Goal: Task Accomplishment & Management: Manage account settings

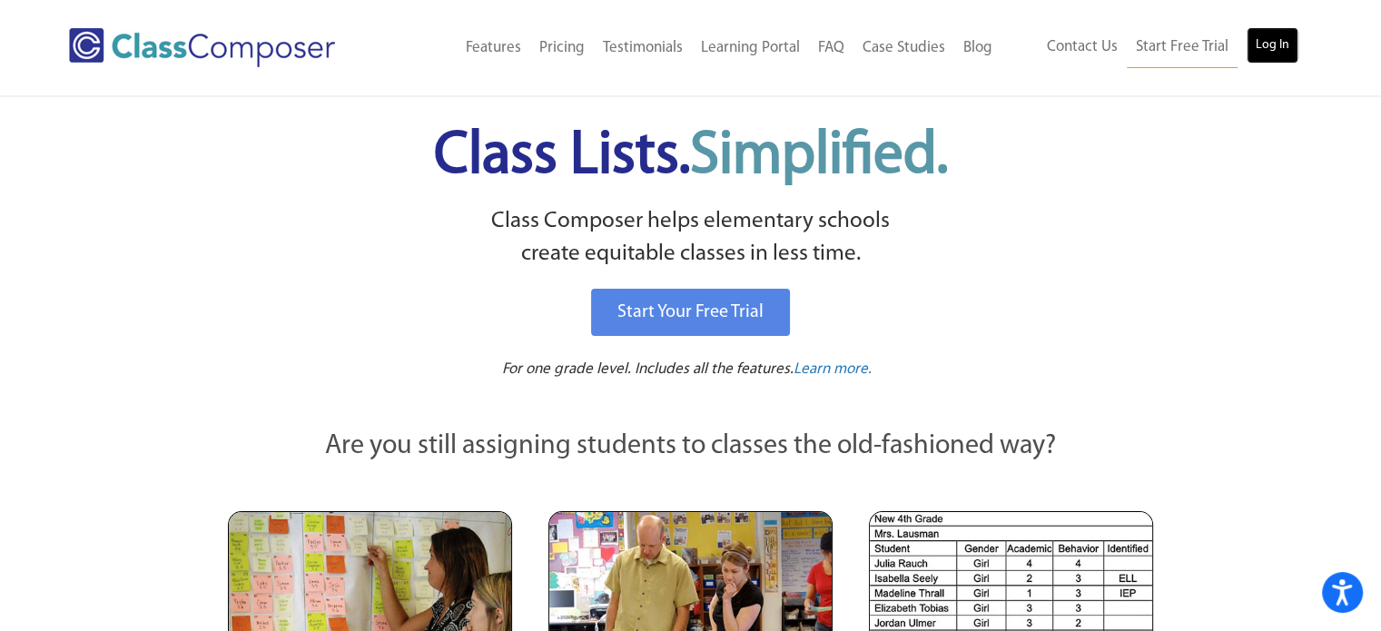
click at [1283, 41] on link "Log In" at bounding box center [1273, 45] width 52 height 36
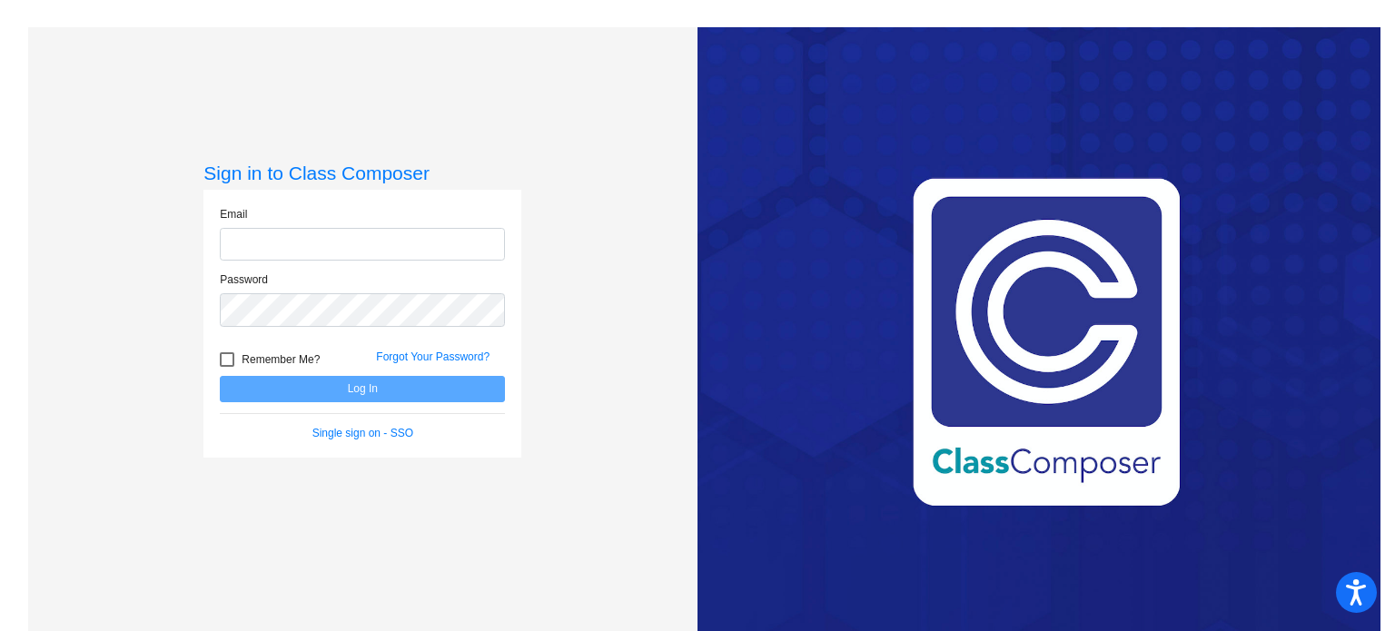
type input "[EMAIL_ADDRESS][DOMAIN_NAME]"
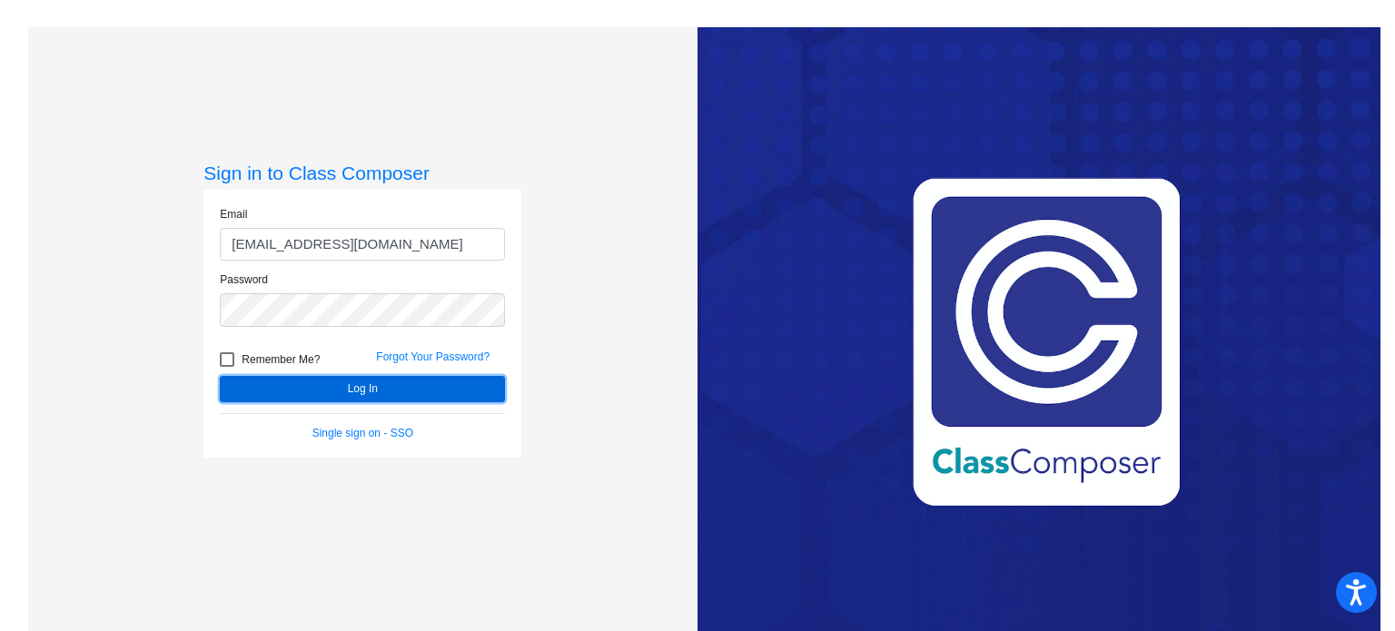
click at [394, 398] on button "Log In" at bounding box center [362, 389] width 285 height 26
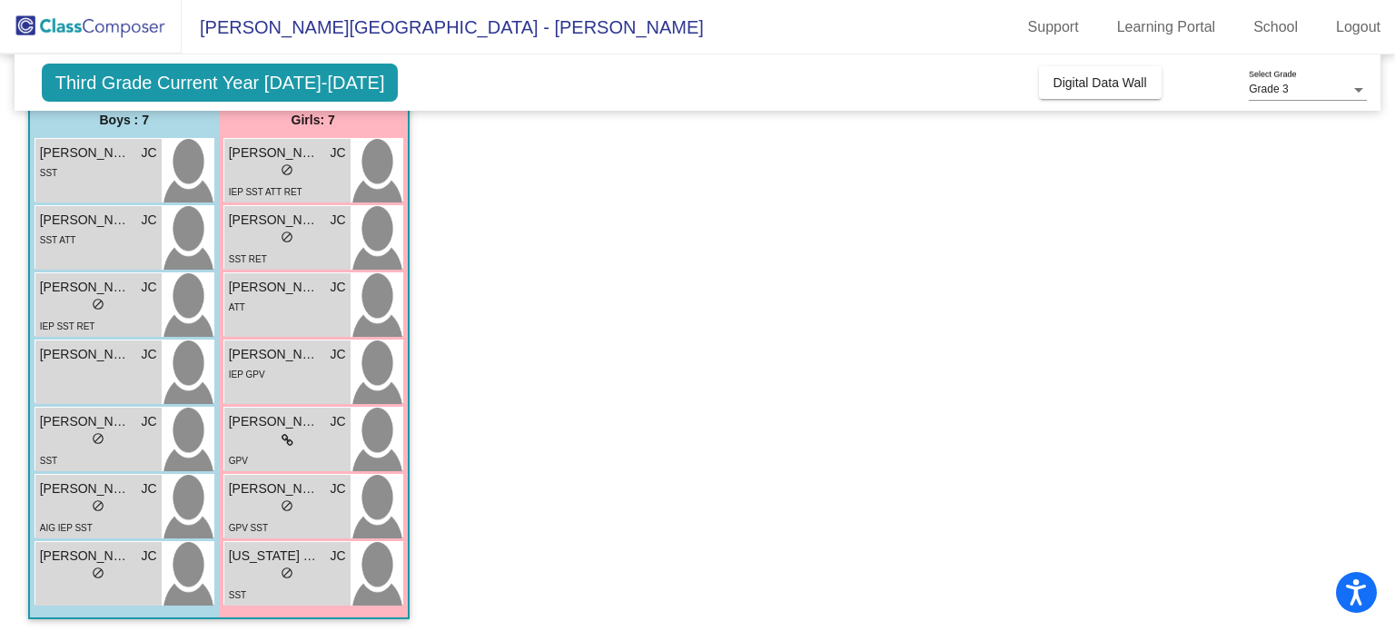
scroll to position [157, 0]
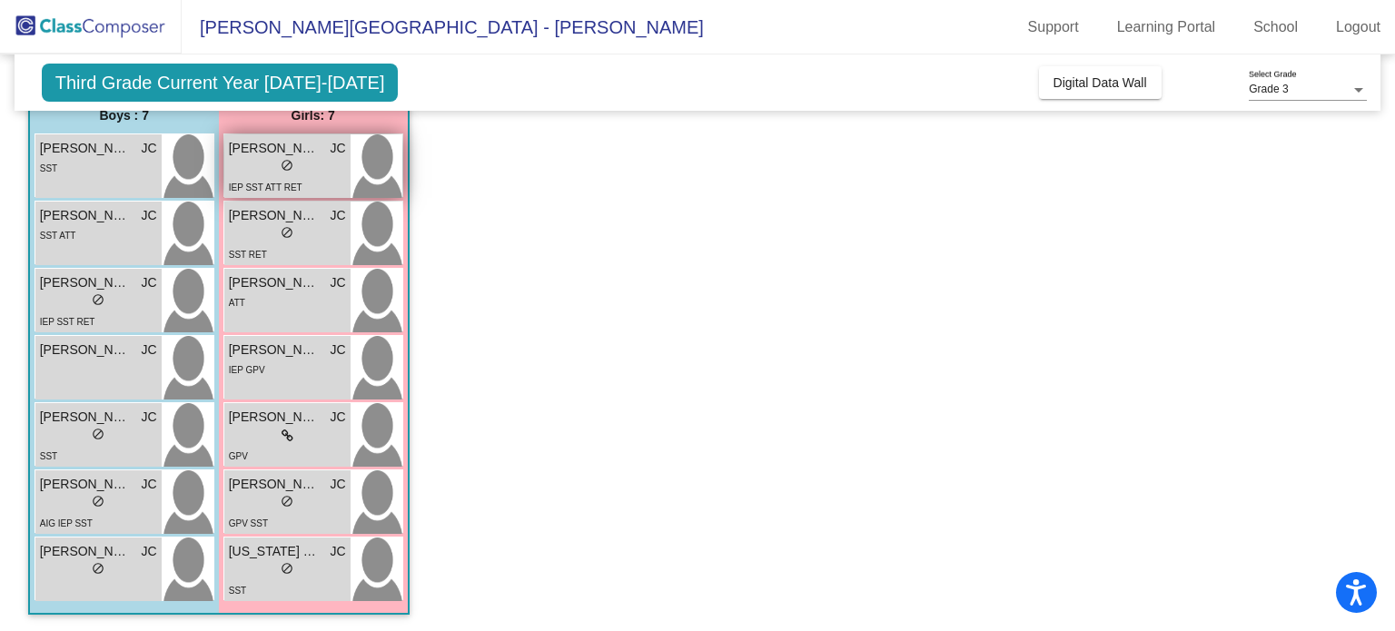
click at [267, 163] on div "lock do_not_disturb_alt" at bounding box center [287, 167] width 117 height 19
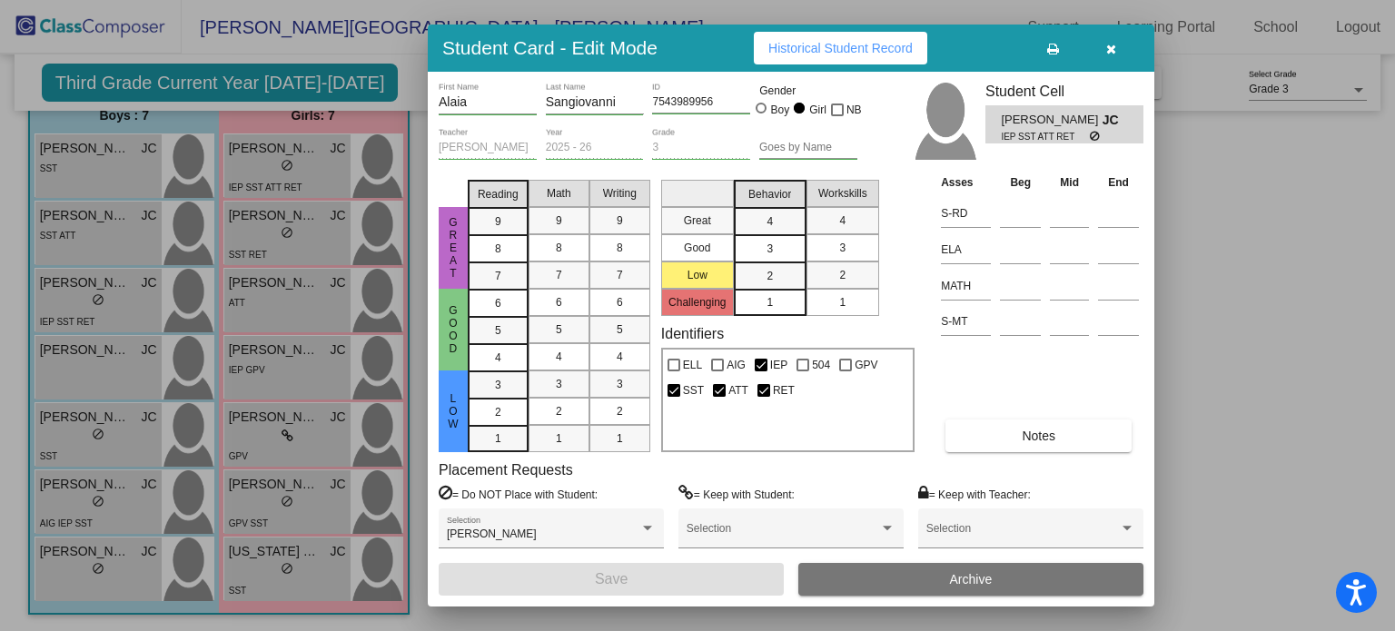
click at [114, 562] on div at bounding box center [697, 315] width 1395 height 631
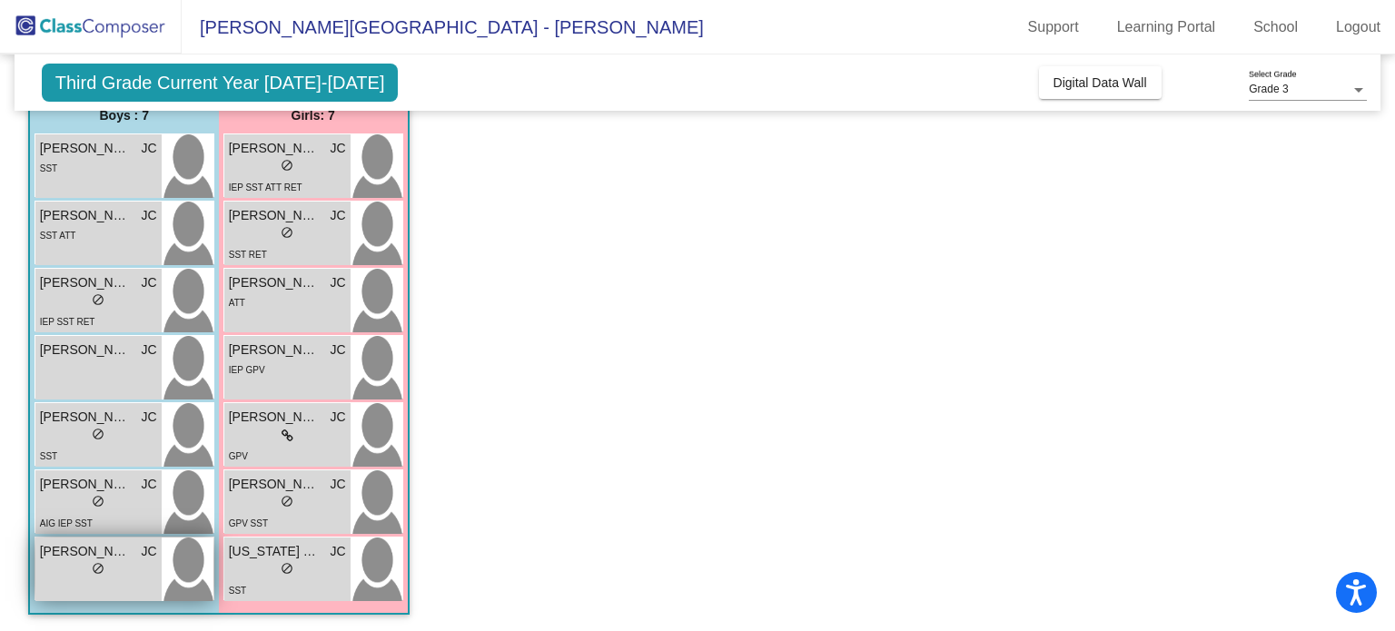
click at [98, 549] on span "[PERSON_NAME]" at bounding box center [85, 551] width 91 height 19
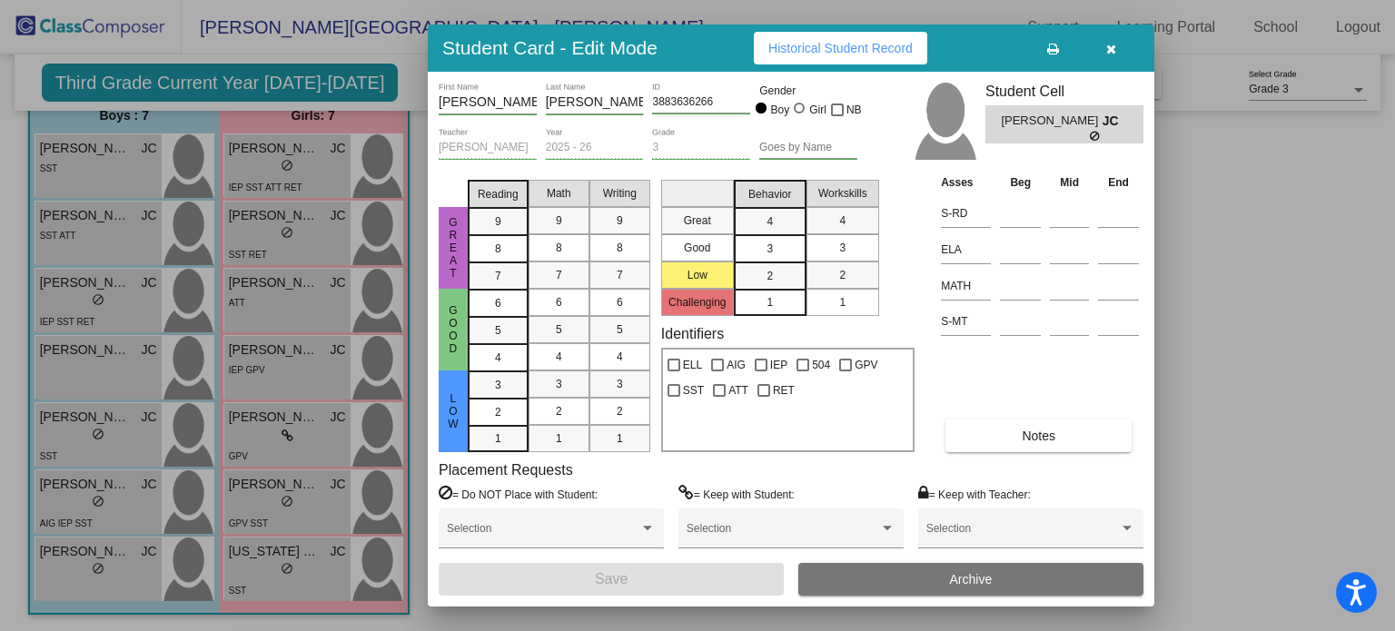
click at [993, 431] on button "Notes" at bounding box center [1038, 436] width 186 height 33
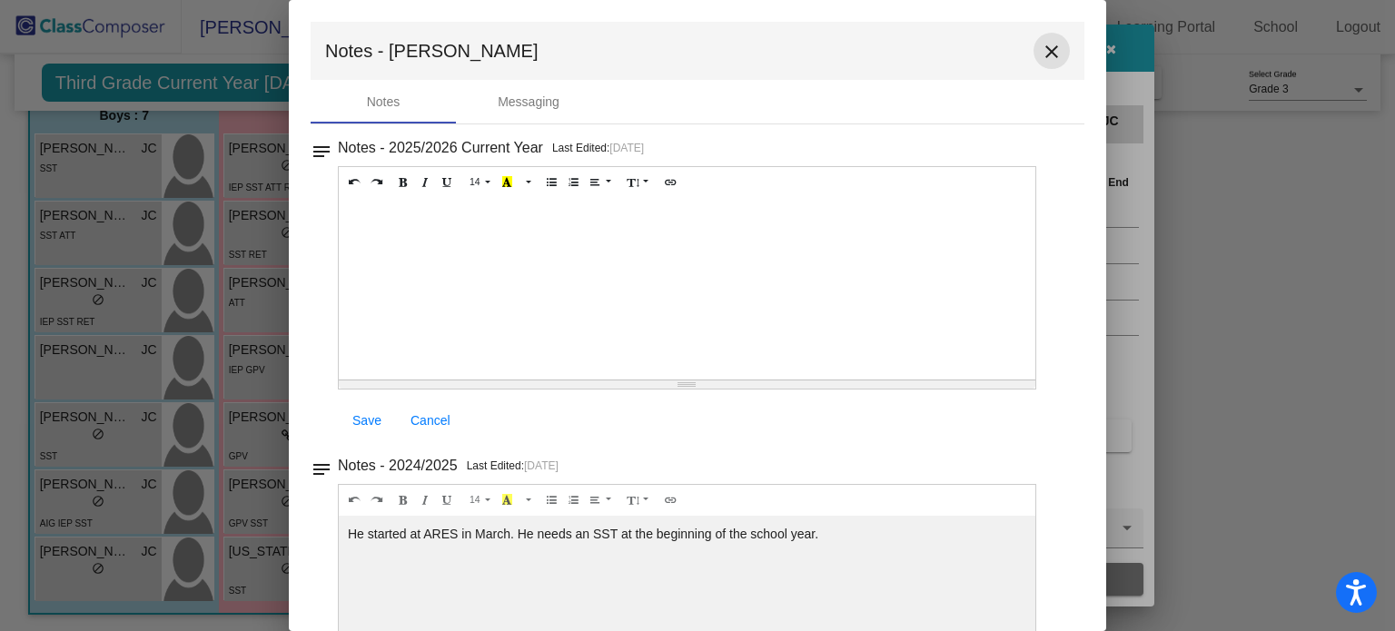
click at [1047, 52] on mat-icon "close" at bounding box center [1052, 52] width 22 height 22
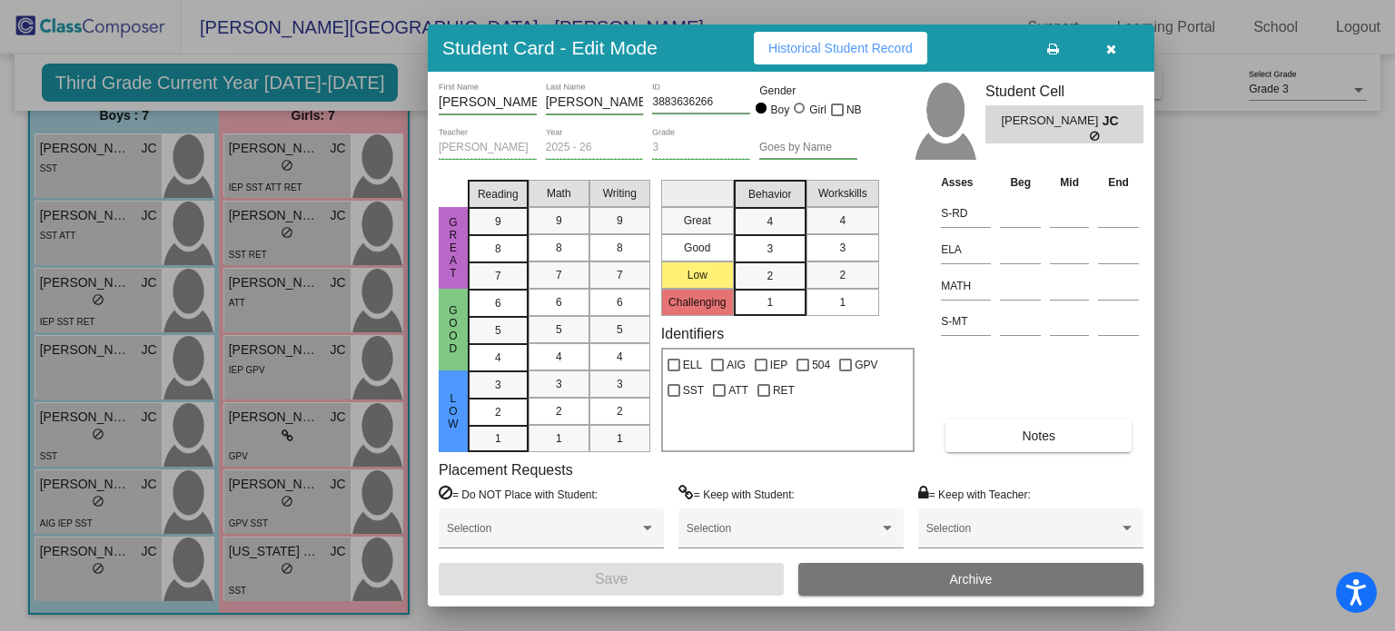
click at [1114, 47] on icon "button" at bounding box center [1111, 49] width 10 height 13
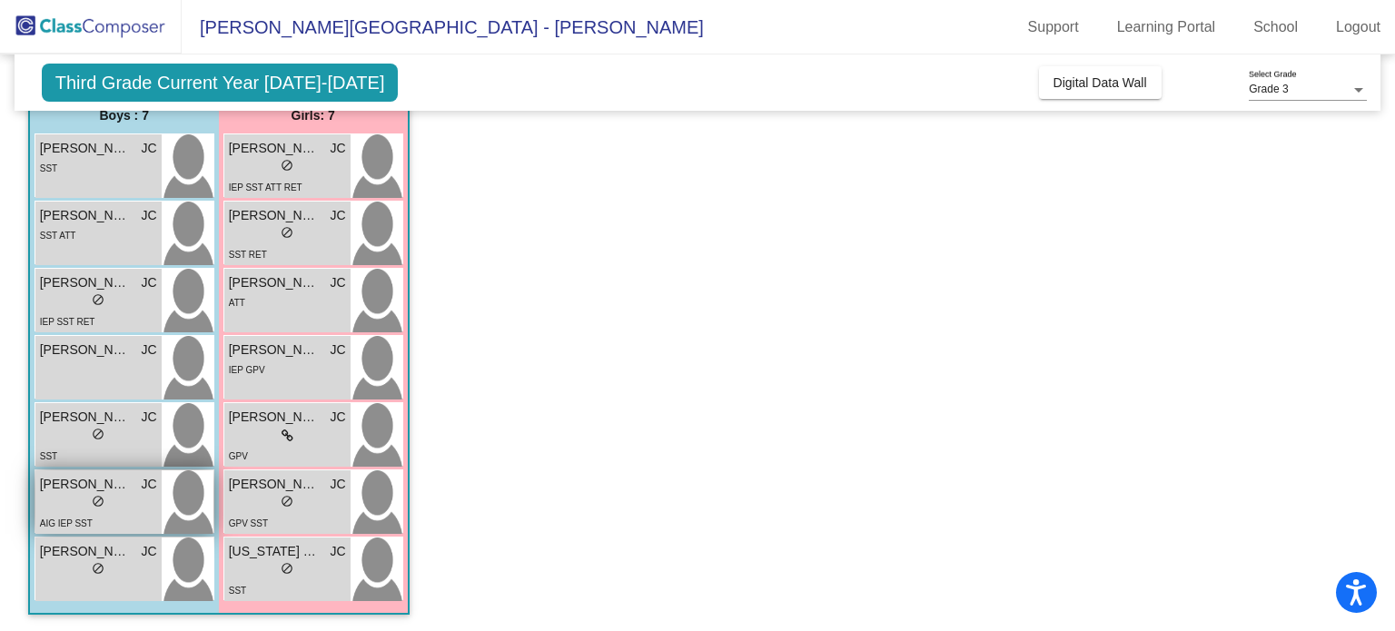
click at [69, 497] on div "lock do_not_disturb_alt" at bounding box center [98, 503] width 117 height 19
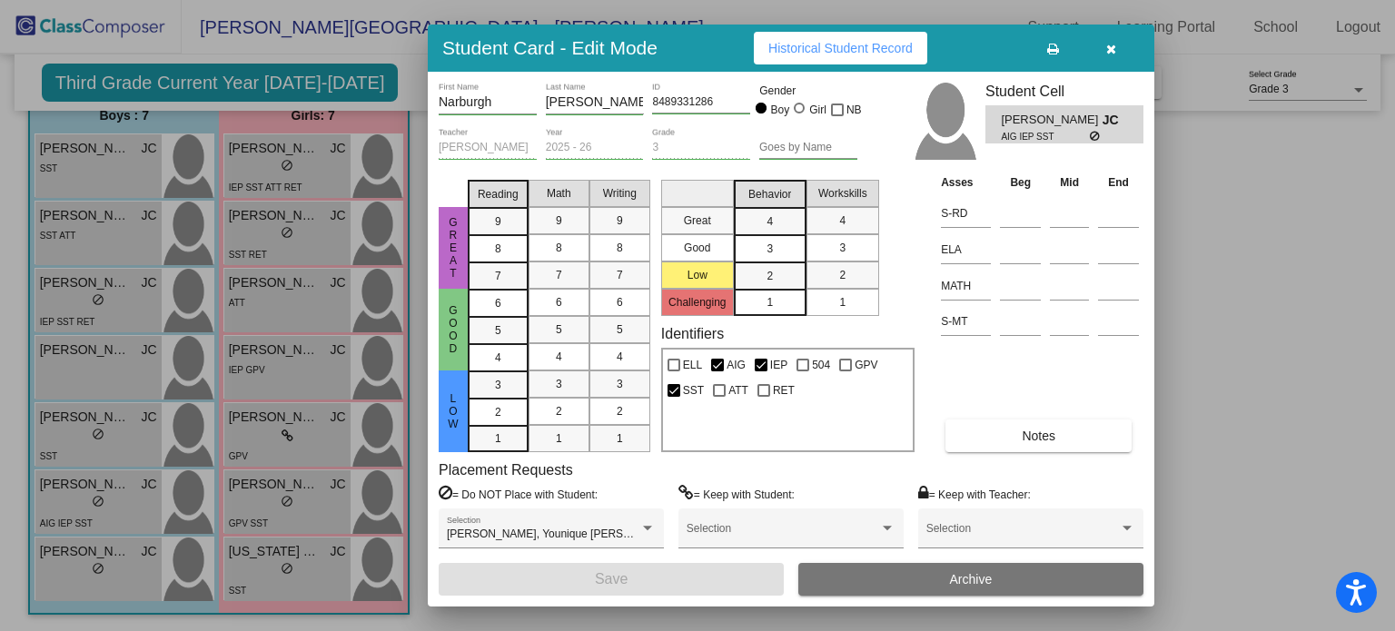
click at [1041, 408] on div "Asses Beg Mid End S-RD ELA MATH S-MT Notes" at bounding box center [1039, 313] width 207 height 280
click at [1041, 422] on button "Notes" at bounding box center [1038, 436] width 186 height 33
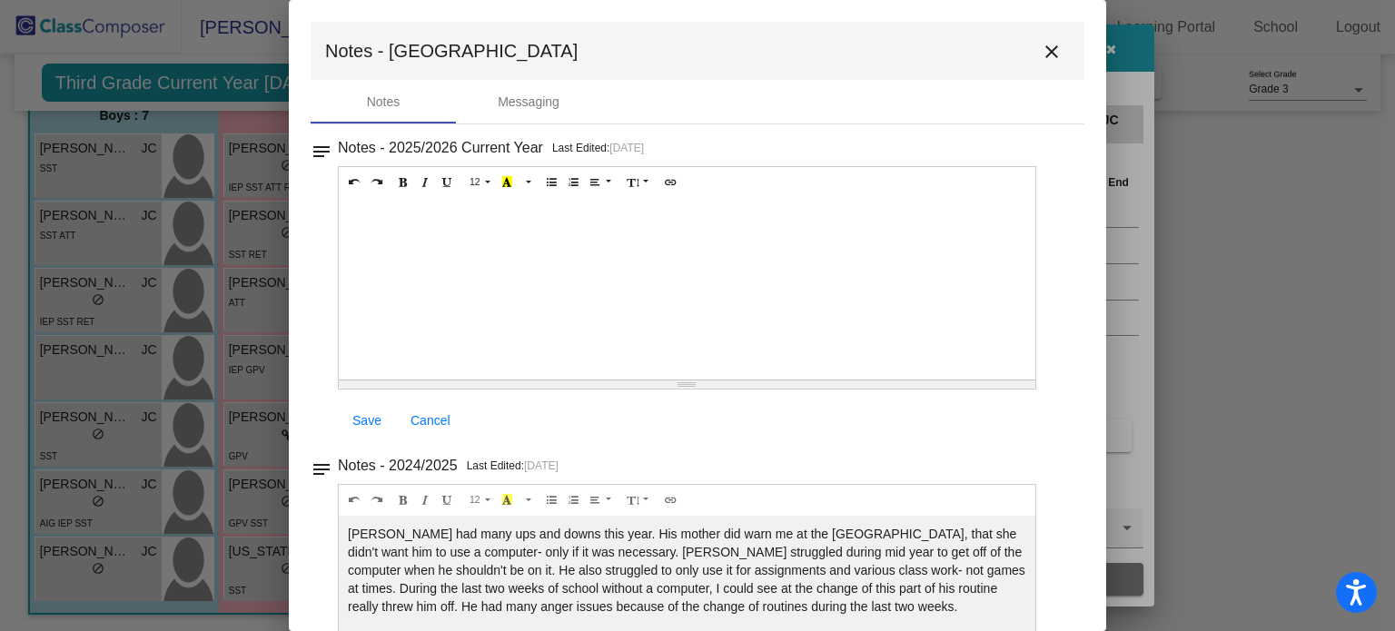
click at [904, 303] on div at bounding box center [687, 289] width 697 height 182
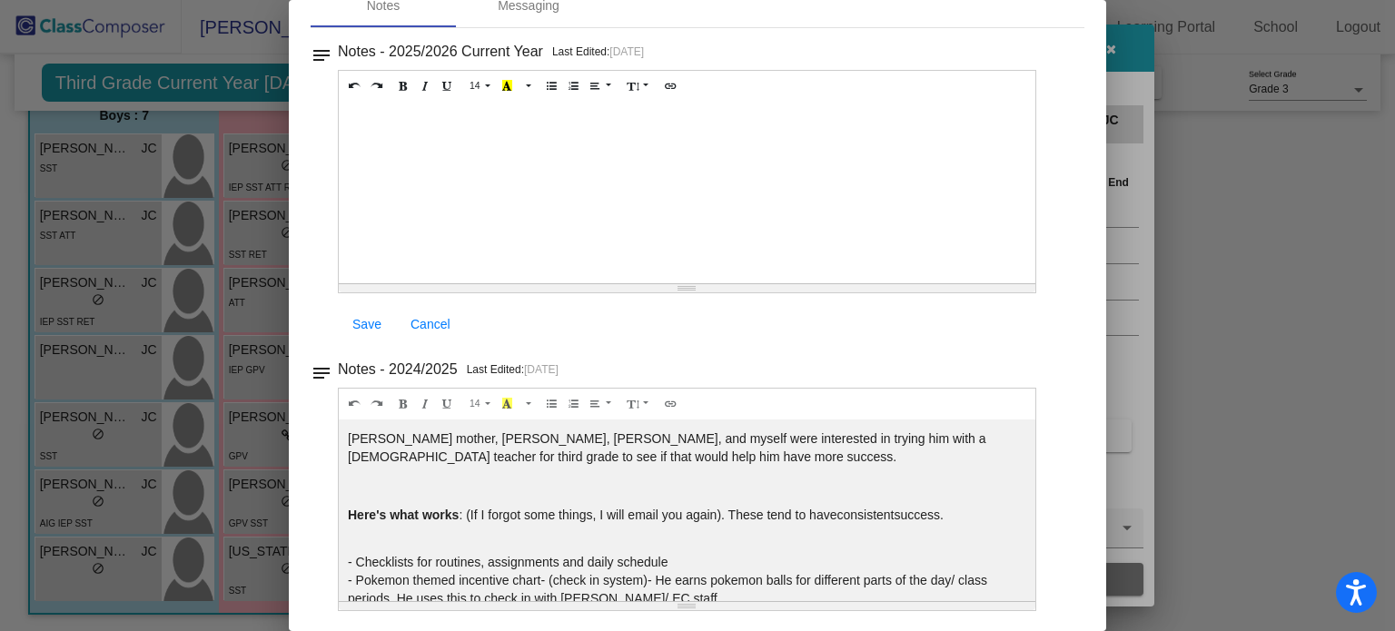
scroll to position [954, 0]
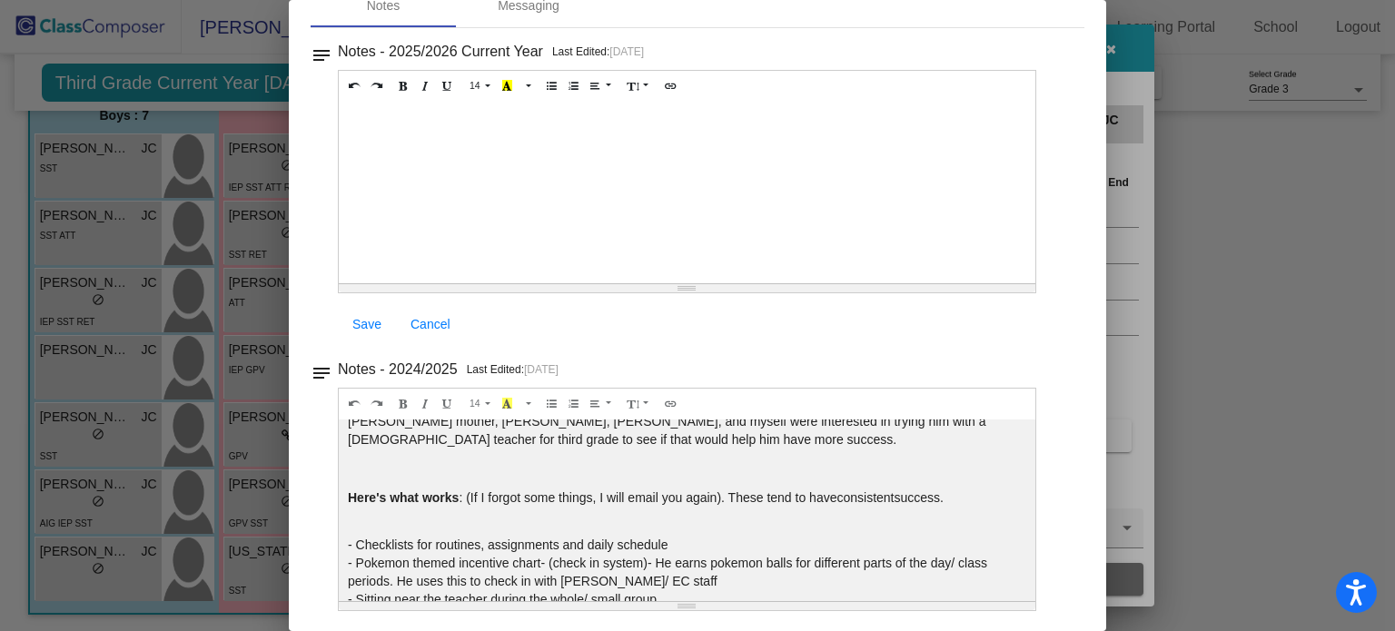
click at [1203, 187] on div at bounding box center [697, 315] width 1395 height 631
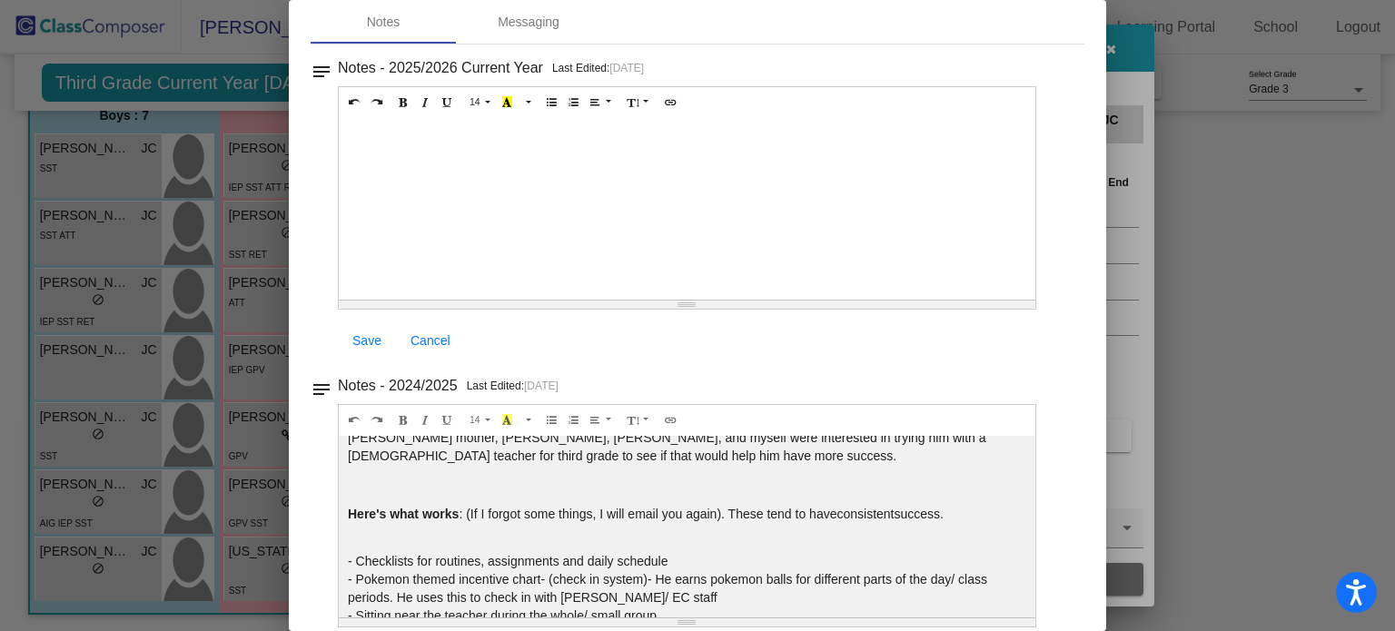
drag, startPoint x: 1096, startPoint y: 94, endPoint x: 1099, endPoint y: 54, distance: 39.1
click at [1099, 54] on mat-dialog-container "Notes - Narburgh close Notes Messaging notes Notes - 2025/2026 Current Year Las…" at bounding box center [697, 315] width 817 height 631
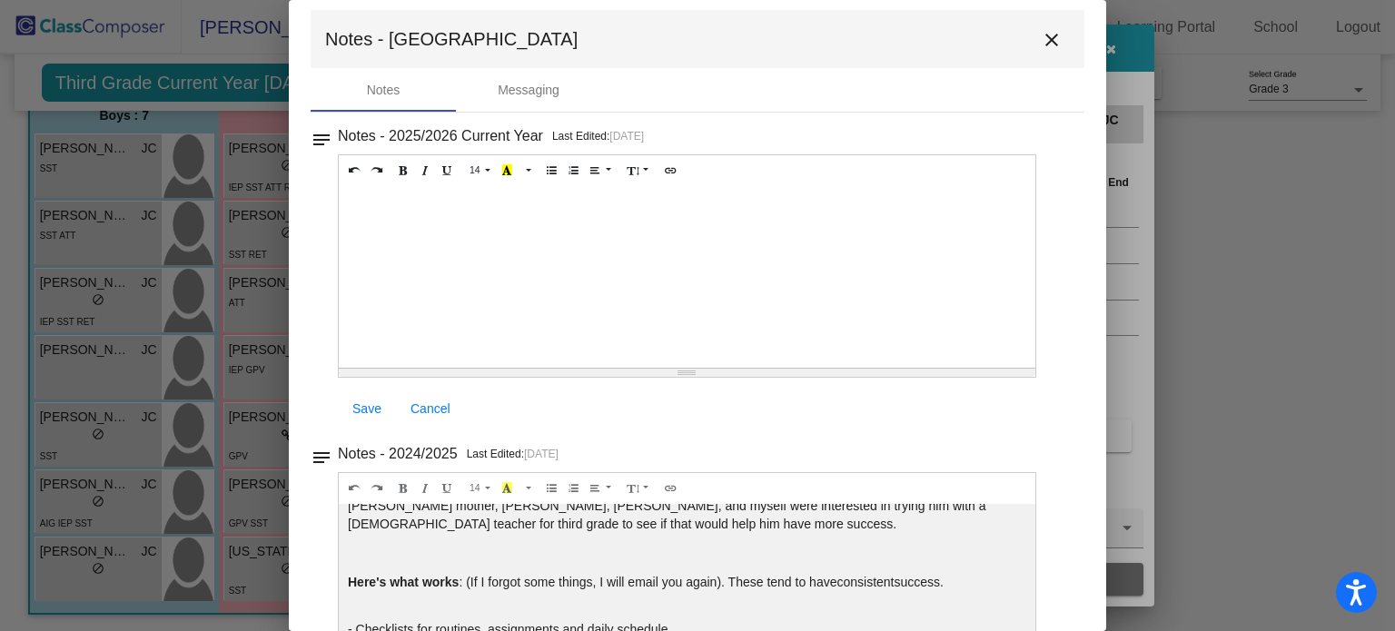
scroll to position [7, 0]
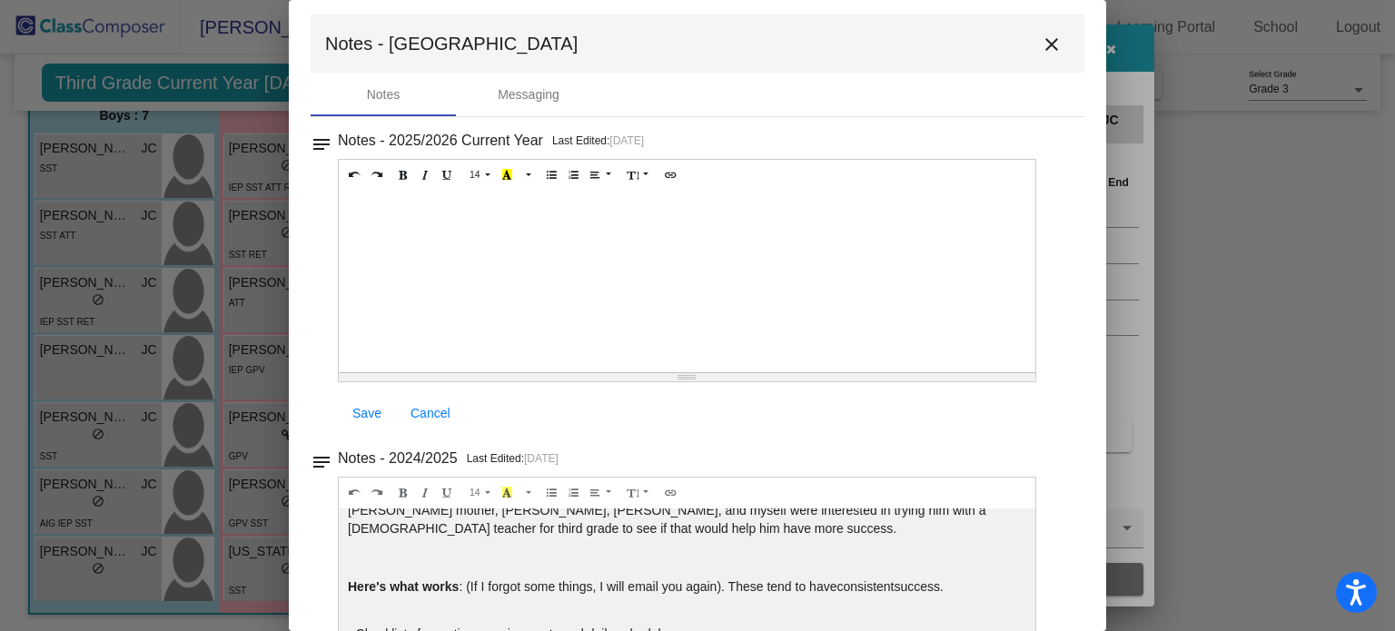
click at [1041, 42] on mat-icon "close" at bounding box center [1052, 45] width 22 height 22
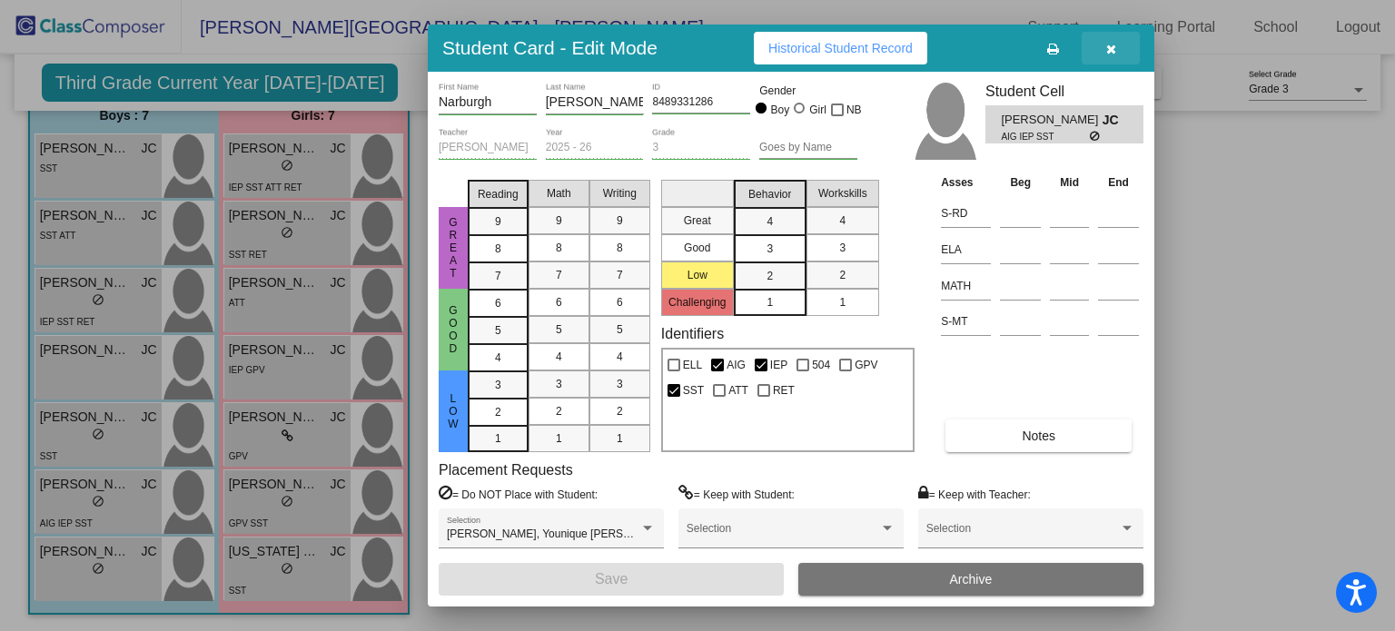
click at [1106, 49] on icon "button" at bounding box center [1111, 49] width 10 height 13
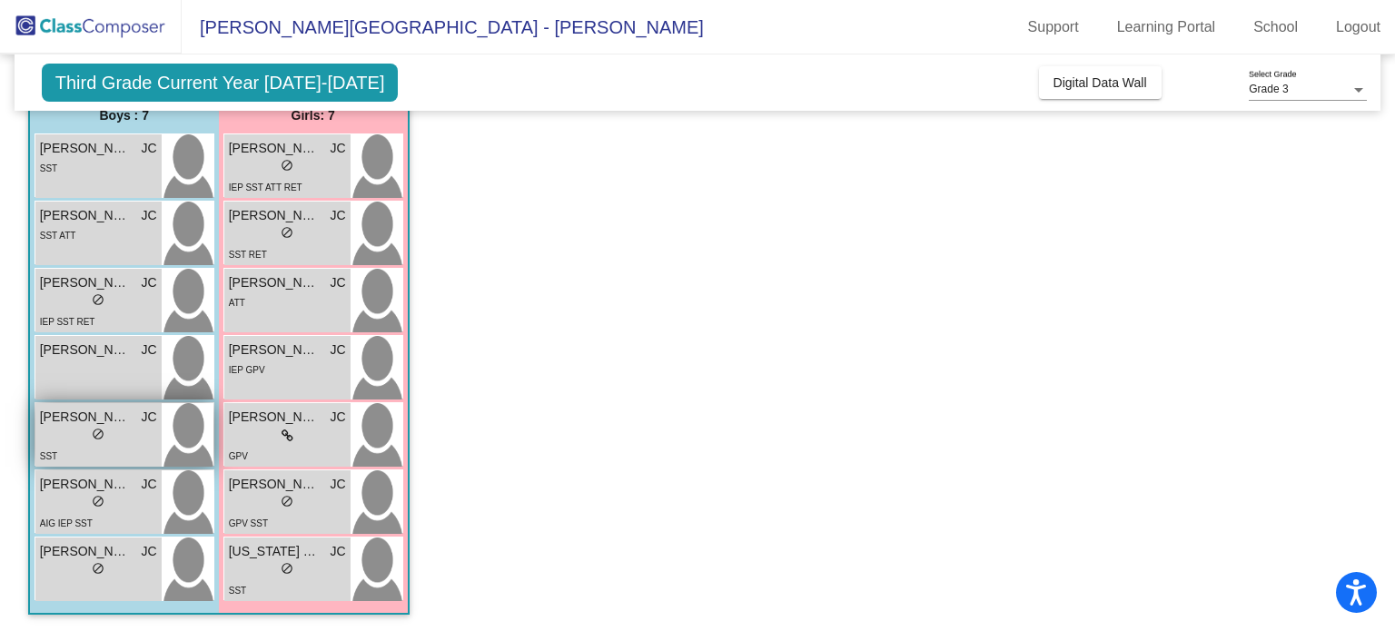
click at [123, 437] on div "lock do_not_disturb_alt" at bounding box center [98, 436] width 117 height 19
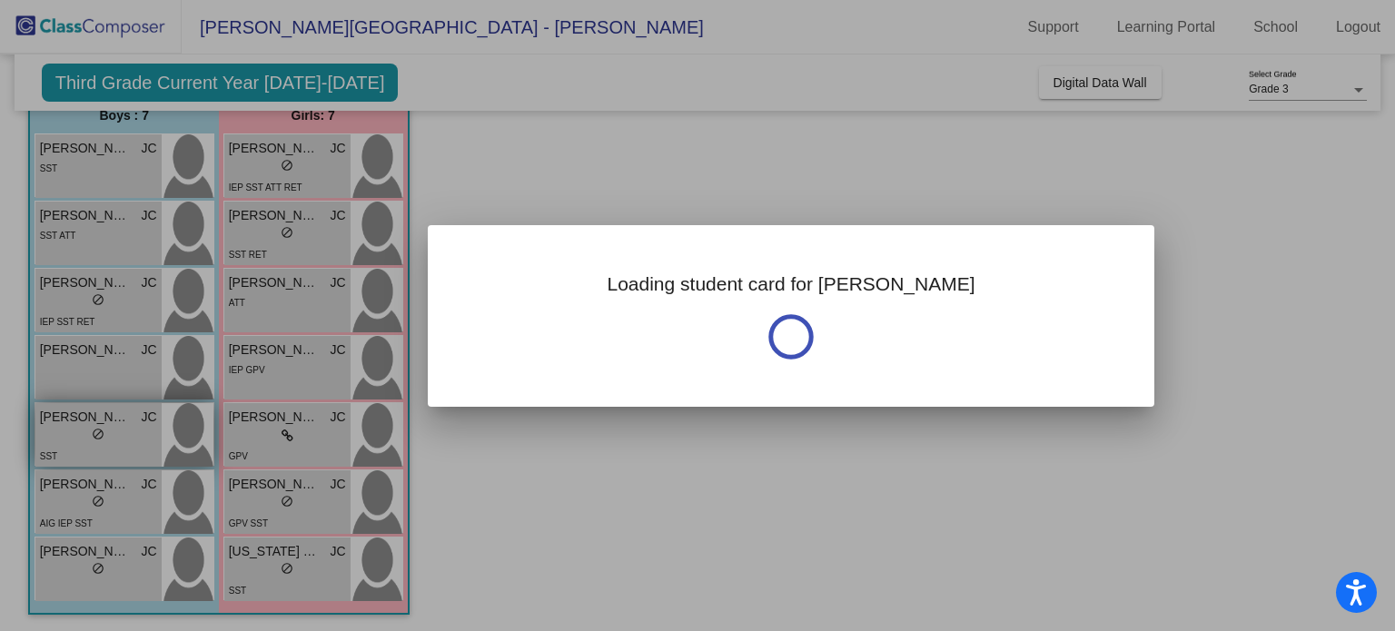
click at [123, 437] on div at bounding box center [697, 315] width 1395 height 631
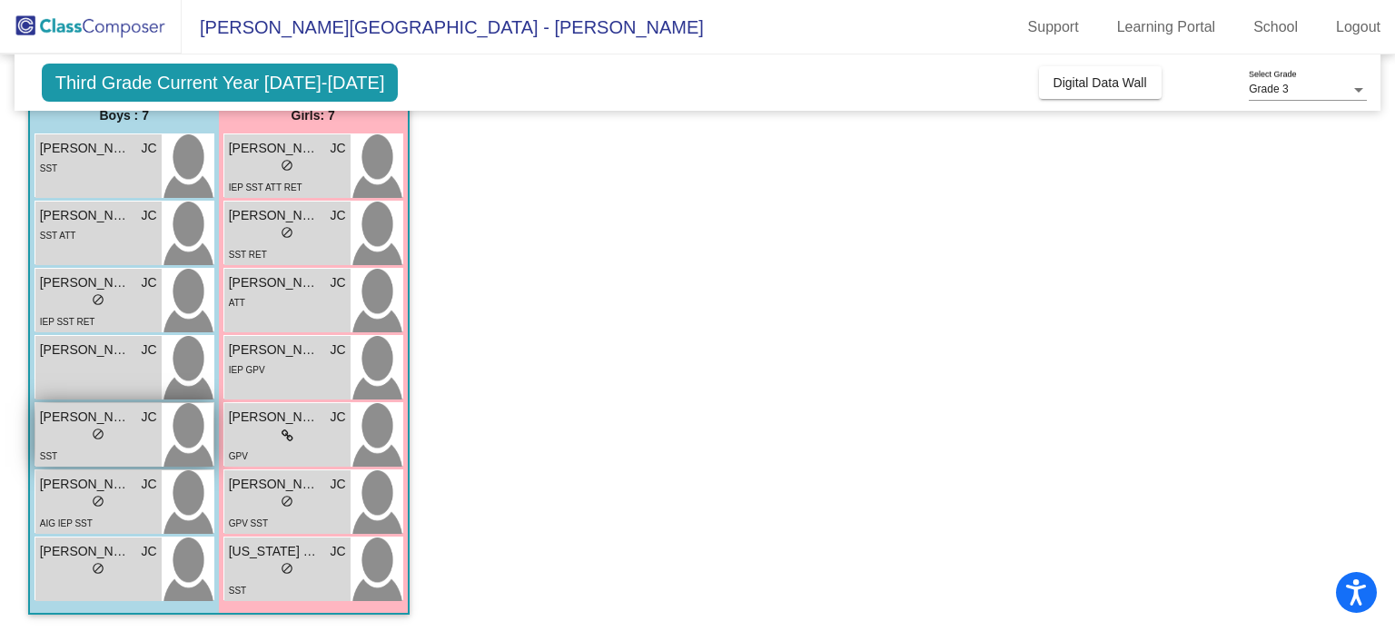
click at [57, 436] on div "lock do_not_disturb_alt" at bounding box center [98, 436] width 117 height 19
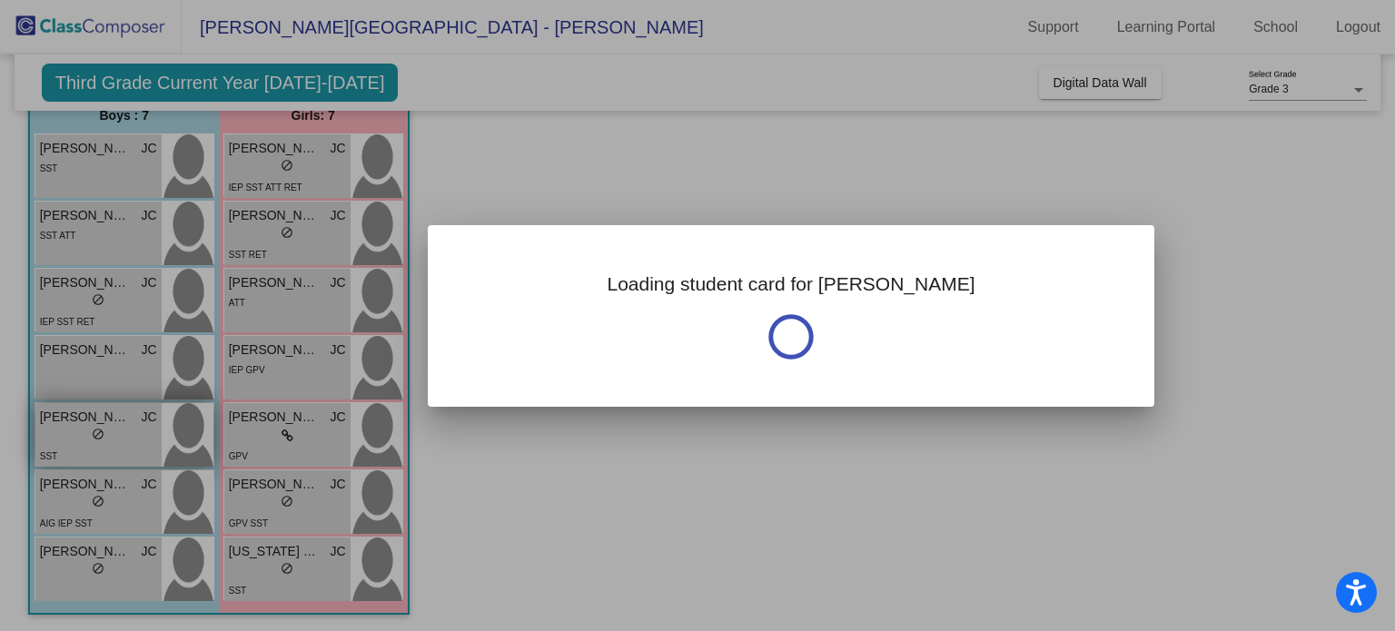
click at [57, 436] on div at bounding box center [697, 315] width 1395 height 631
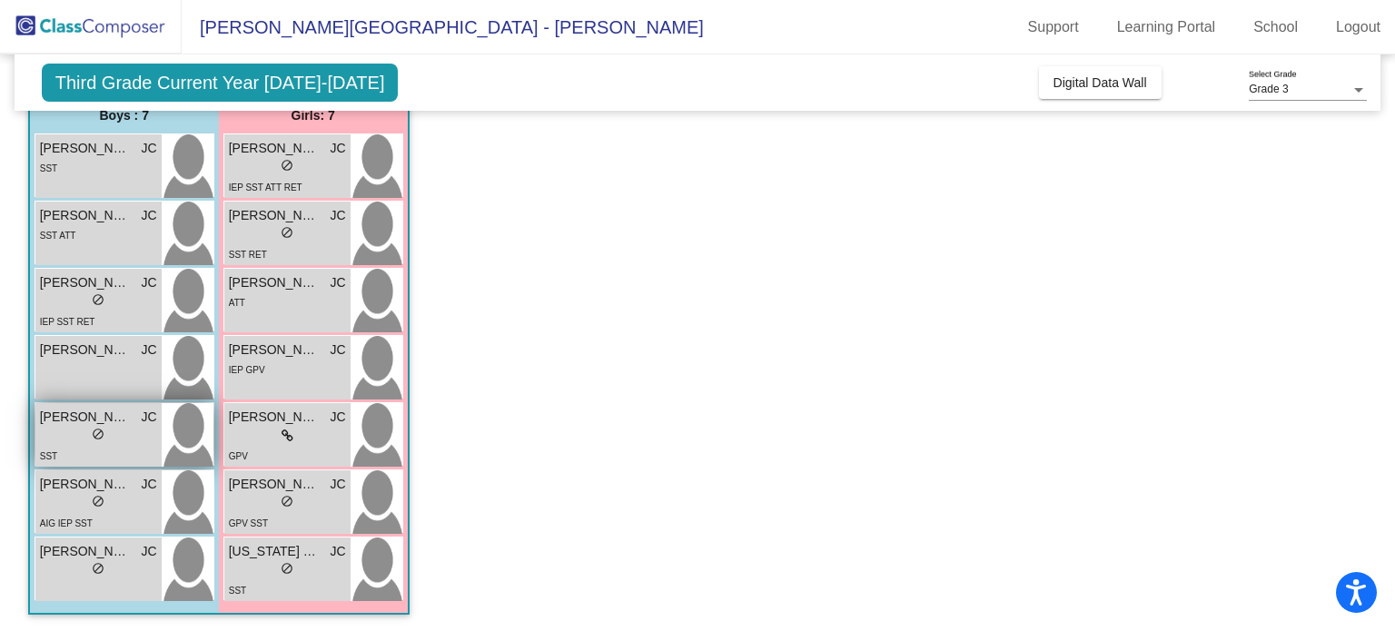
click at [127, 434] on div "lock do_not_disturb_alt" at bounding box center [98, 436] width 117 height 19
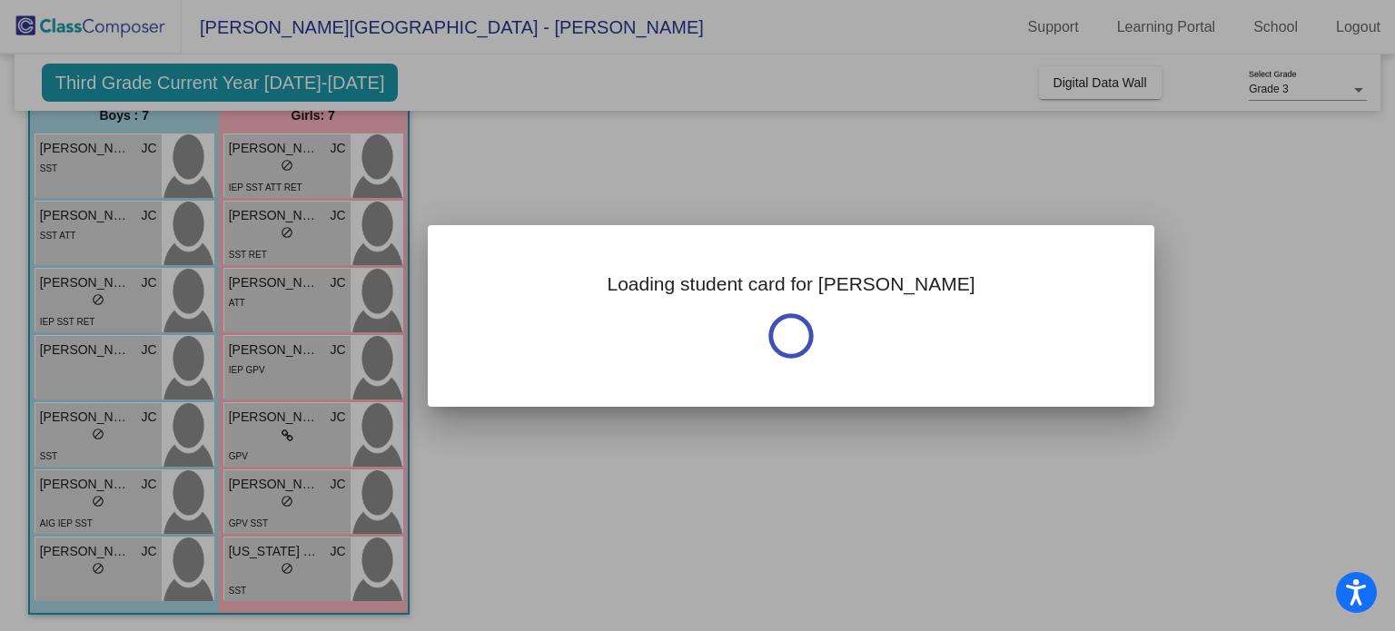
click at [143, 454] on div at bounding box center [697, 315] width 1395 height 631
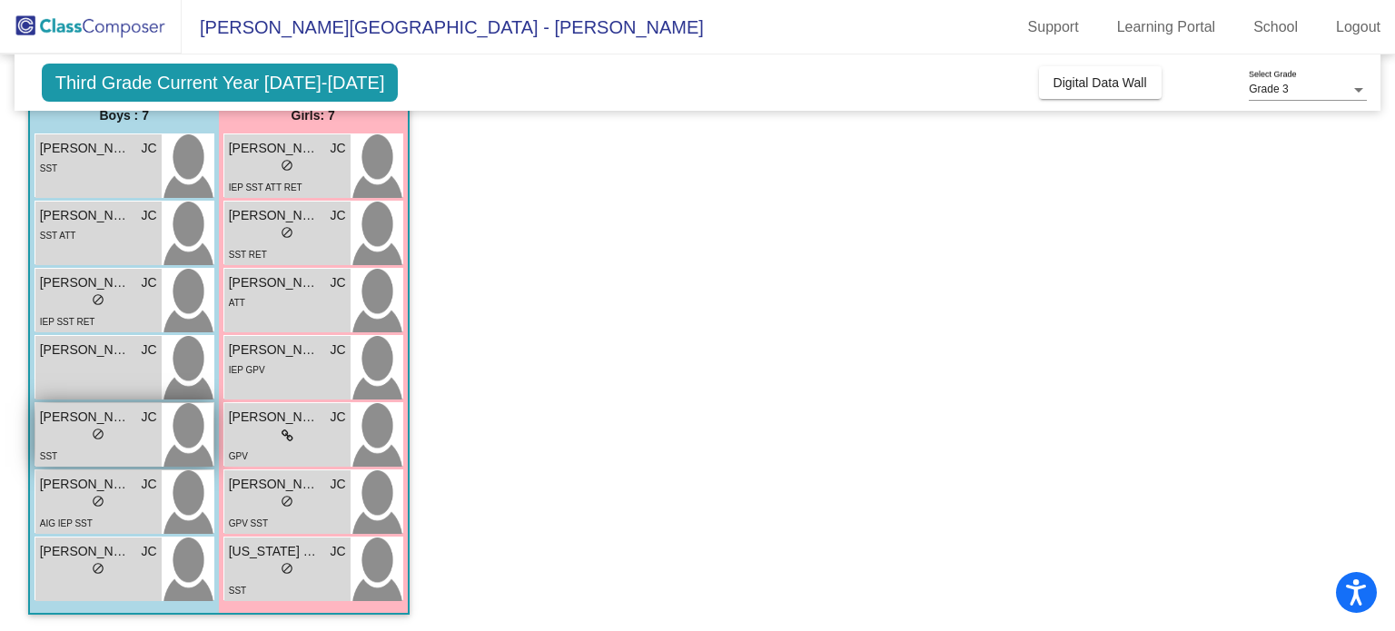
drag, startPoint x: 143, startPoint y: 454, endPoint x: 138, endPoint y: 446, distance: 9.8
click at [138, 446] on div "SST" at bounding box center [98, 455] width 117 height 19
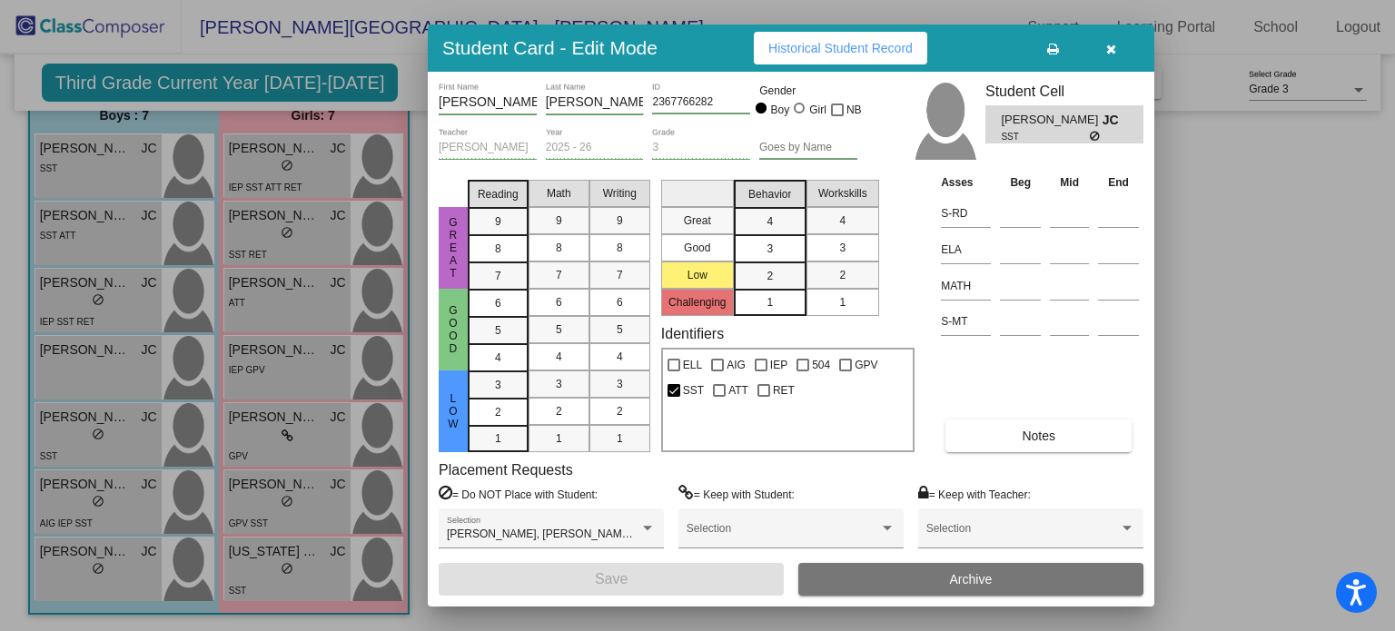
click at [1052, 443] on button "Notes" at bounding box center [1038, 436] width 186 height 33
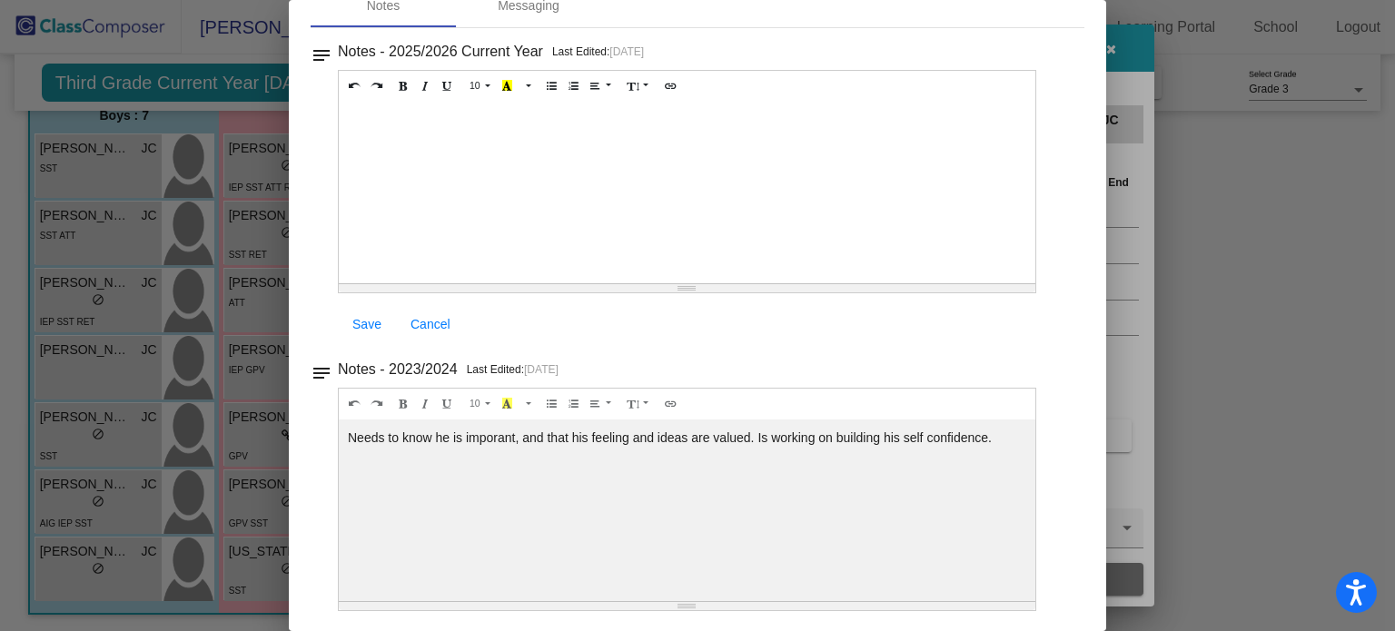
scroll to position [0, 0]
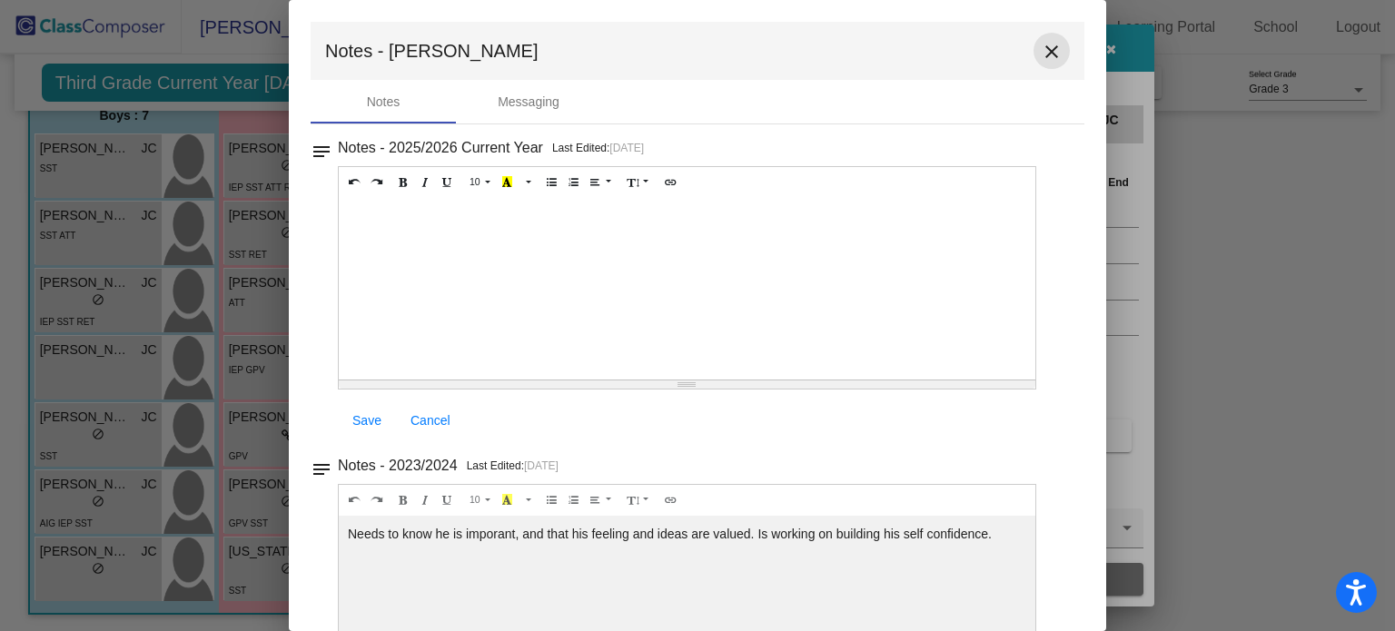
click at [1043, 44] on mat-icon "close" at bounding box center [1052, 52] width 22 height 22
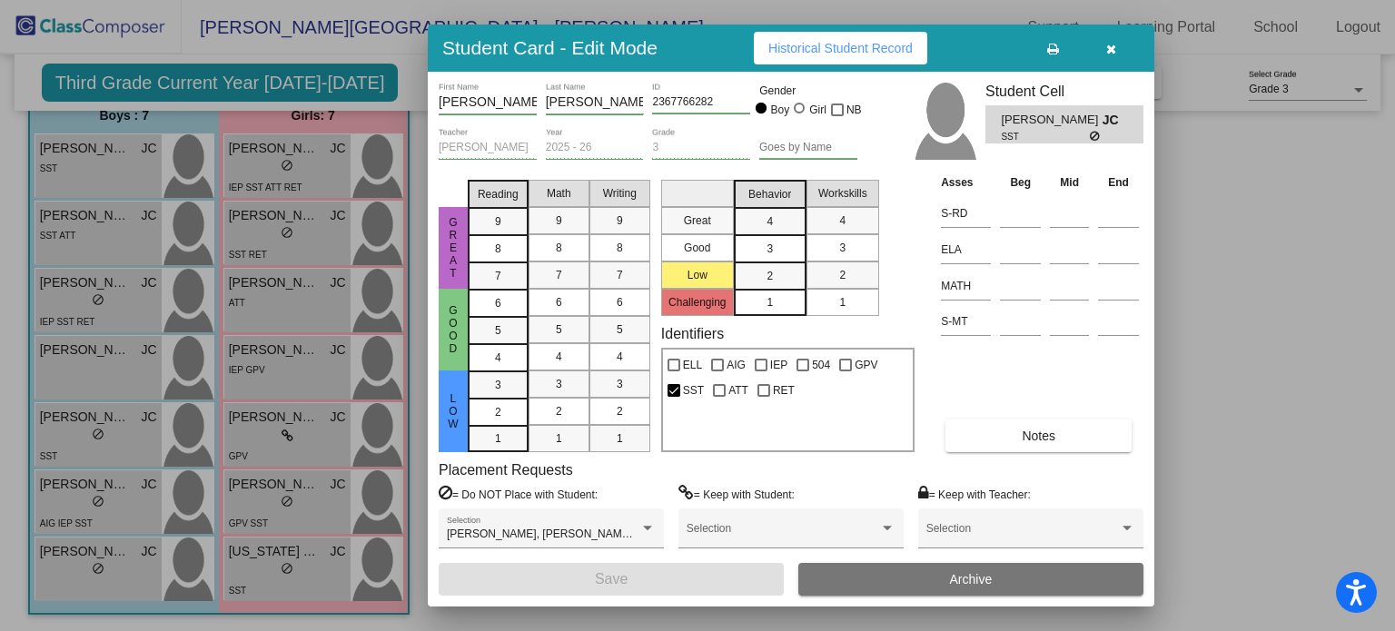
click at [1112, 50] on icon "button" at bounding box center [1111, 49] width 10 height 13
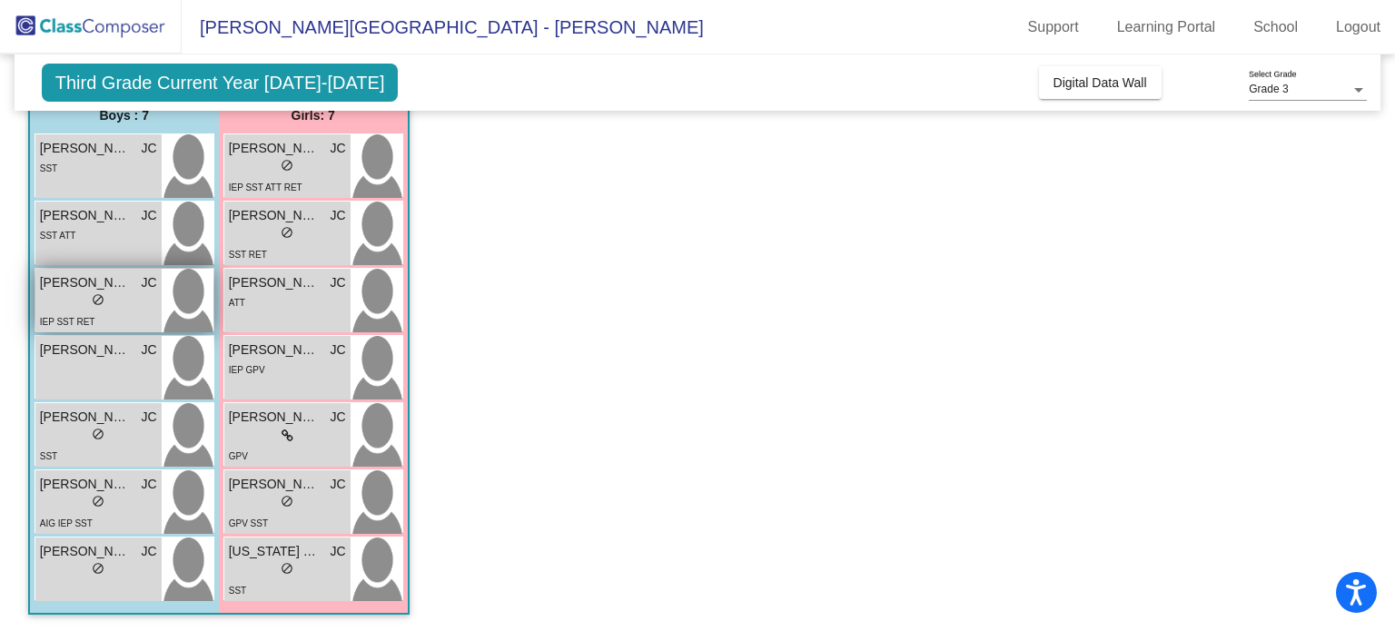
click at [86, 294] on div "lock do_not_disturb_alt" at bounding box center [98, 301] width 117 height 19
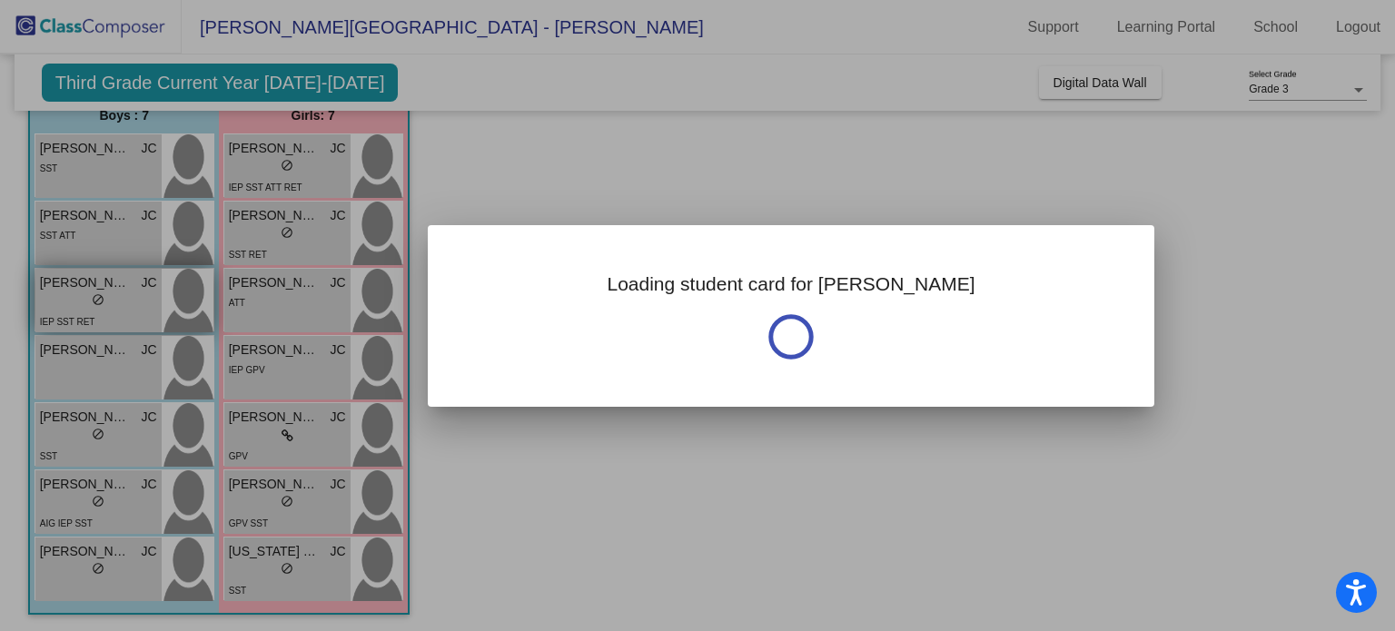
click at [86, 294] on div at bounding box center [697, 315] width 1395 height 631
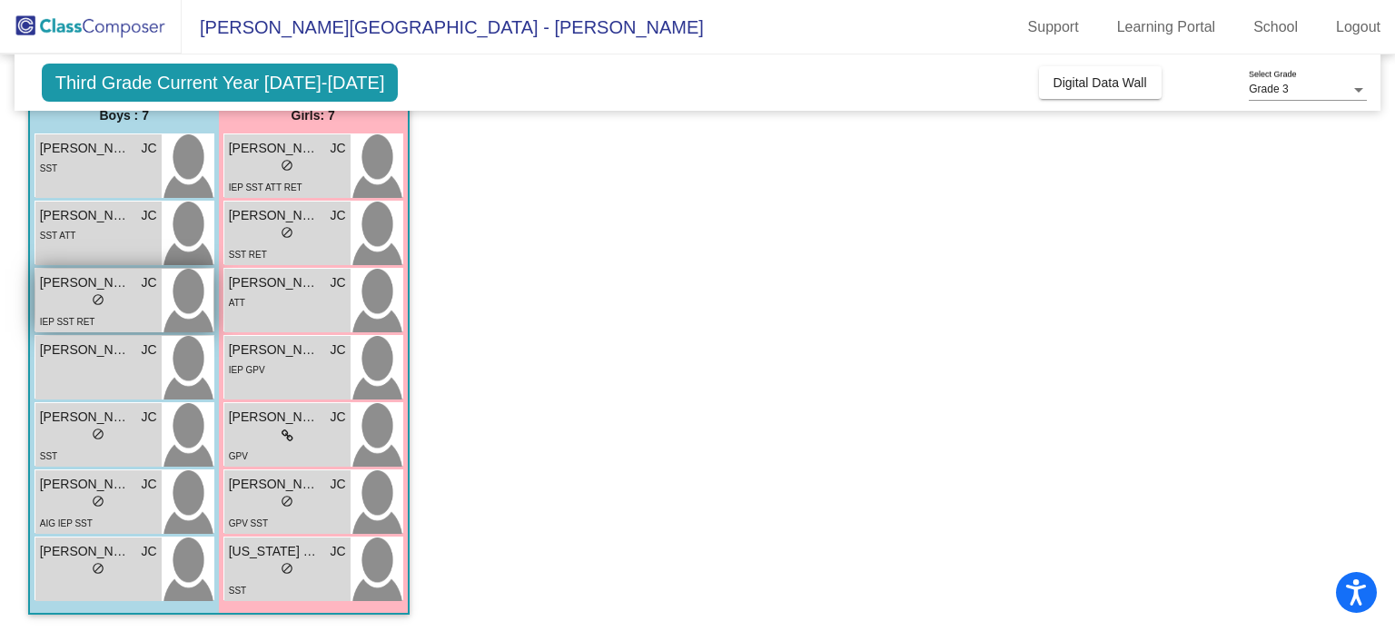
click at [86, 294] on div "lock do_not_disturb_alt" at bounding box center [98, 301] width 117 height 19
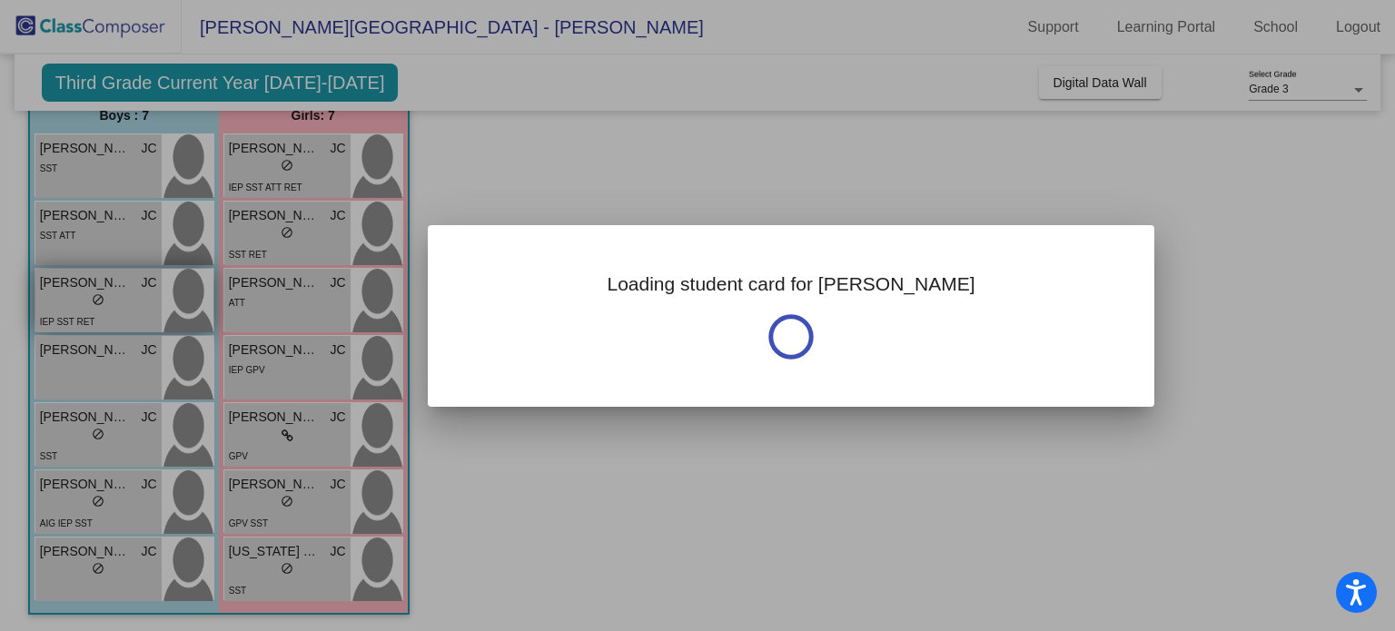
click at [86, 294] on div at bounding box center [697, 315] width 1395 height 631
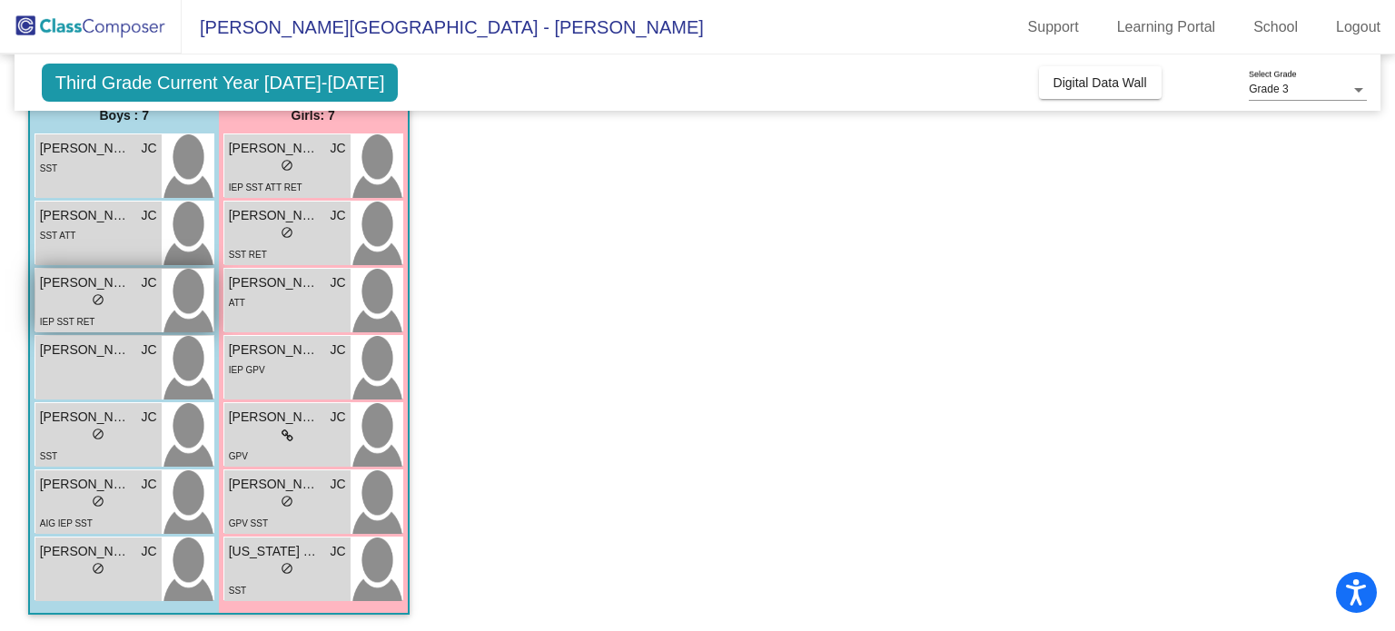
click at [86, 294] on div "lock do_not_disturb_alt" at bounding box center [98, 301] width 117 height 19
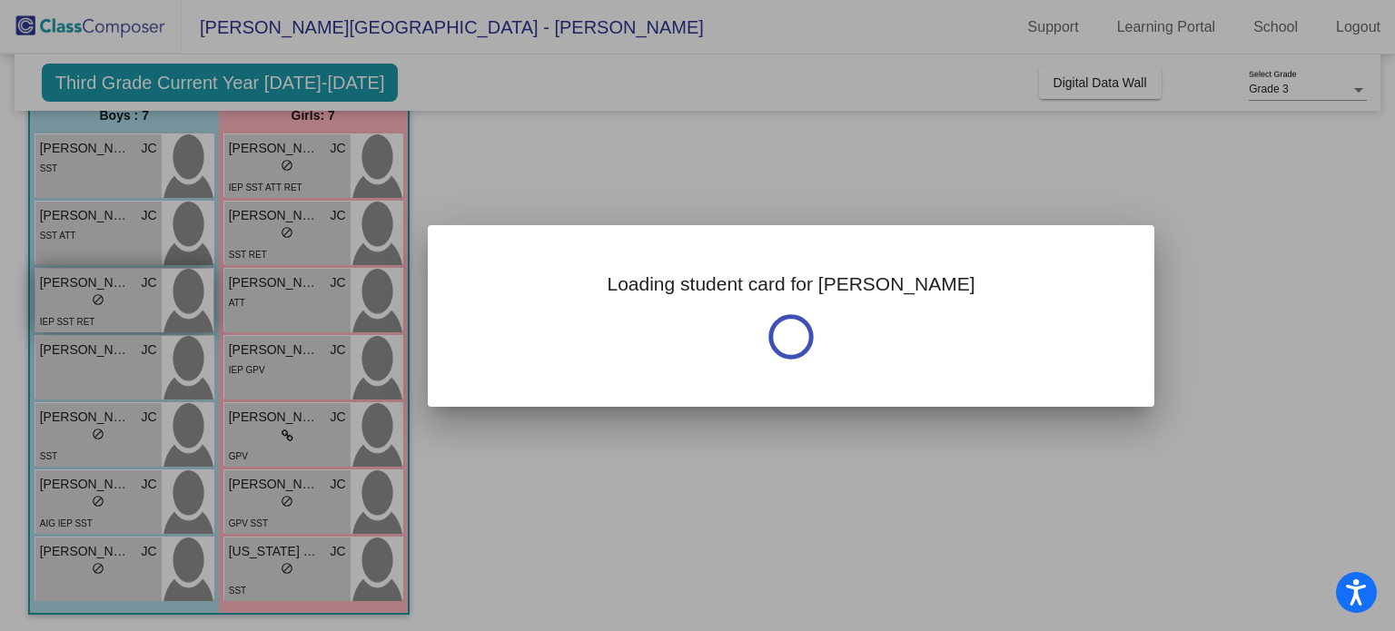
click at [86, 294] on div at bounding box center [697, 315] width 1395 height 631
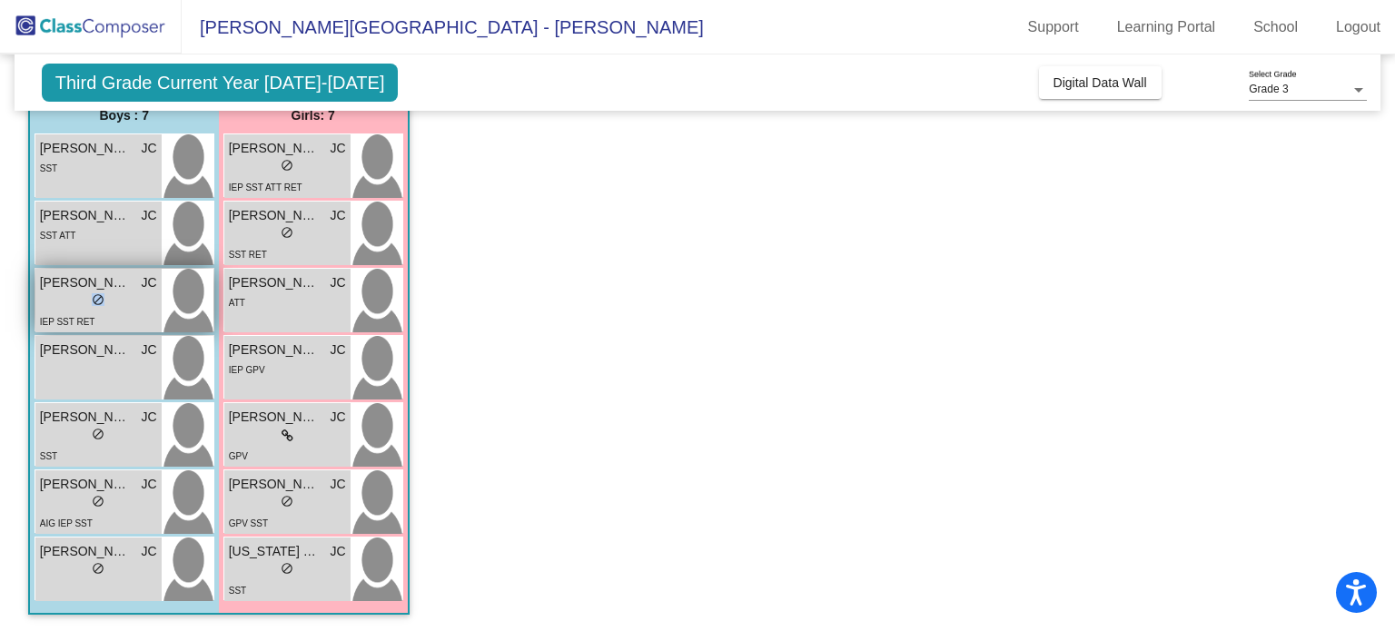
click at [86, 294] on div "lock do_not_disturb_alt" at bounding box center [98, 301] width 117 height 19
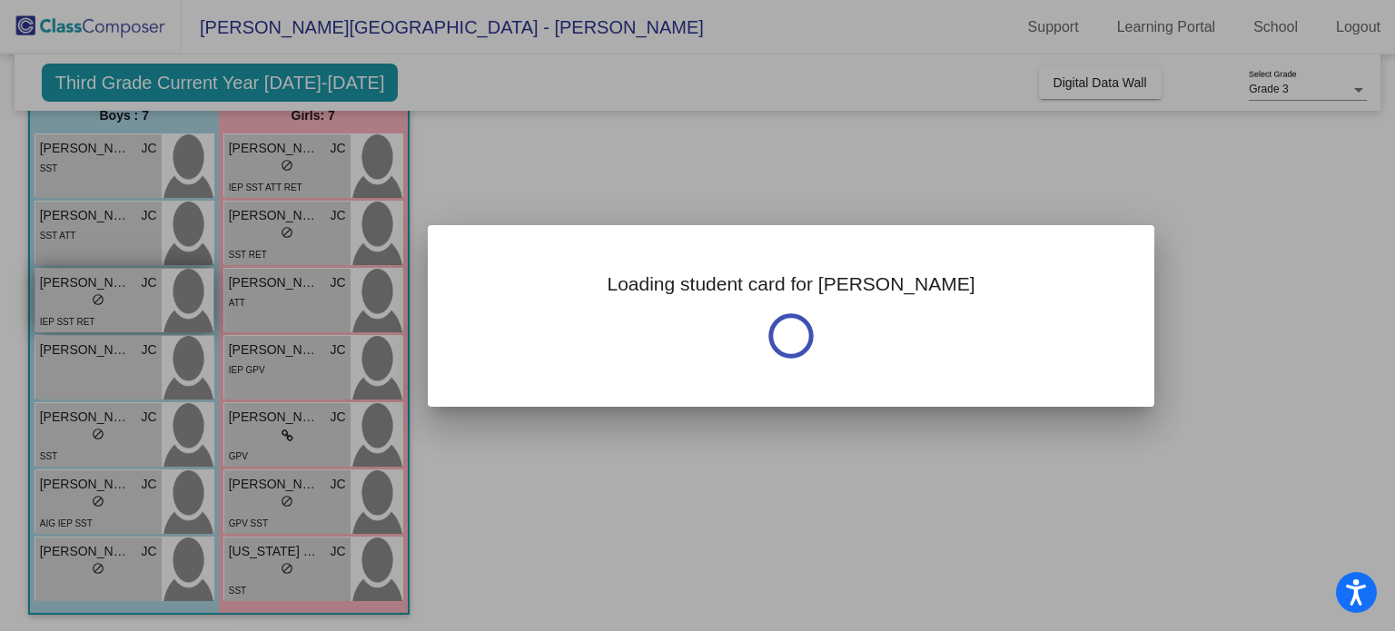
click at [86, 294] on div at bounding box center [697, 315] width 1395 height 631
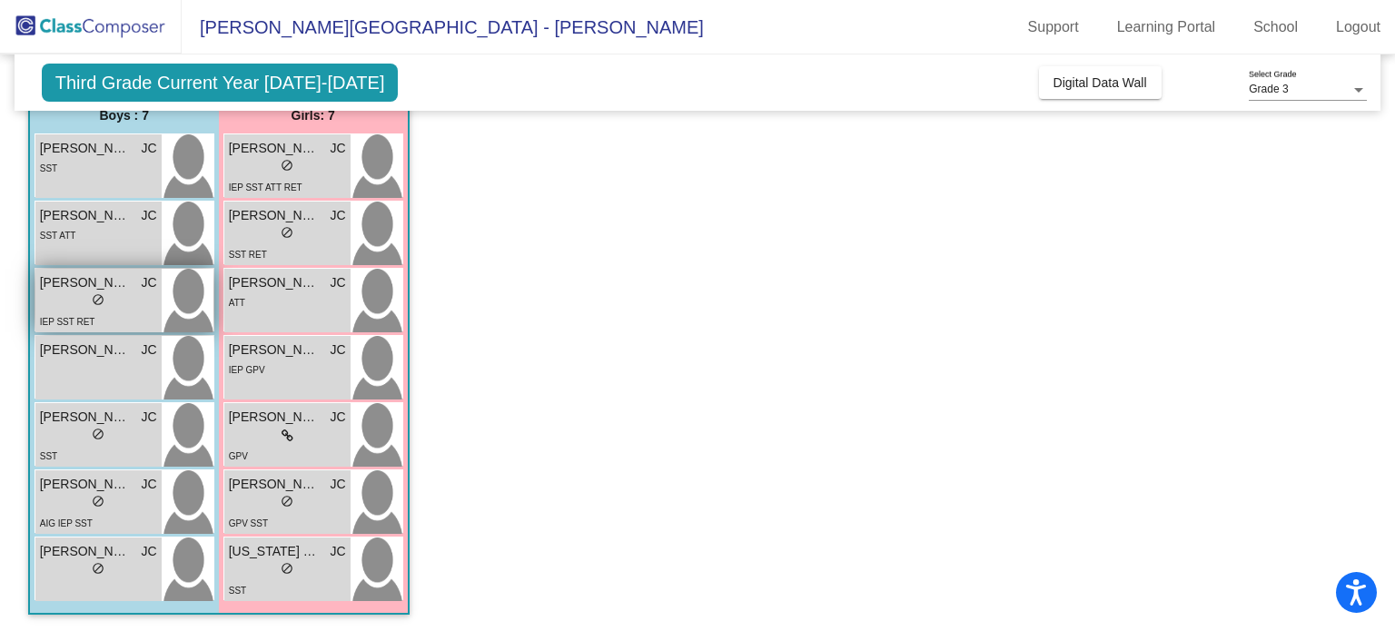
click at [86, 294] on div "lock do_not_disturb_alt" at bounding box center [98, 301] width 117 height 19
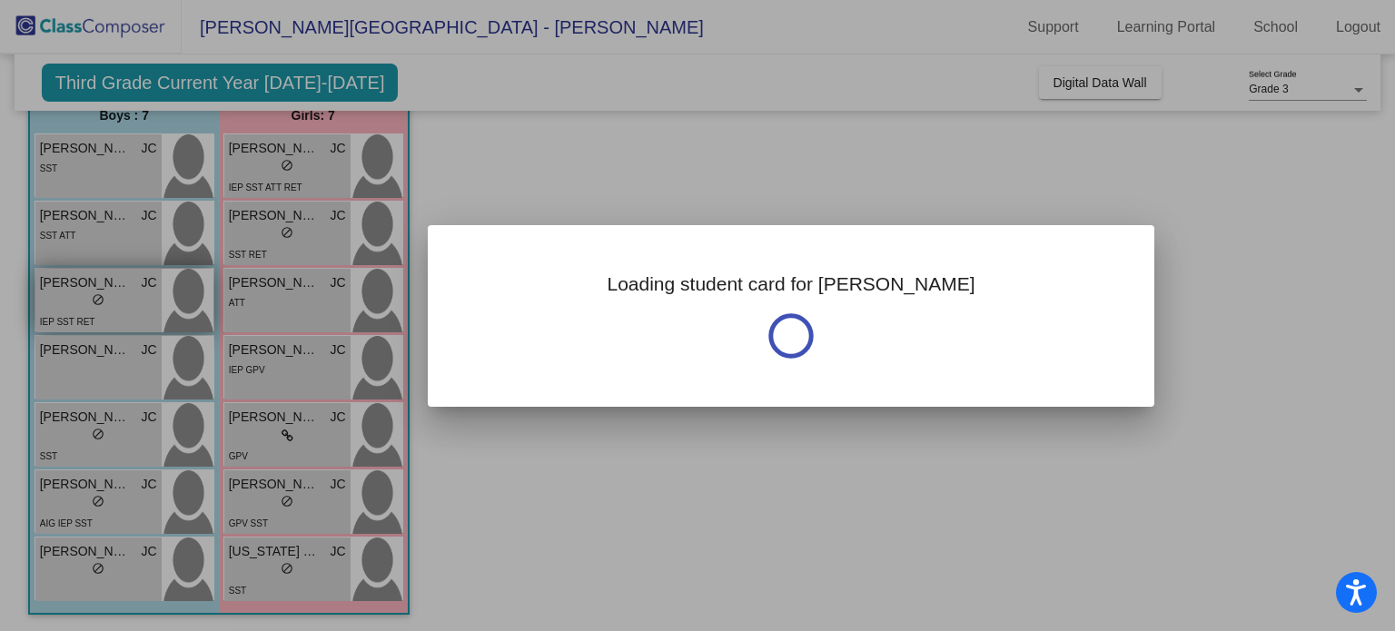
click at [86, 294] on div at bounding box center [697, 315] width 1395 height 631
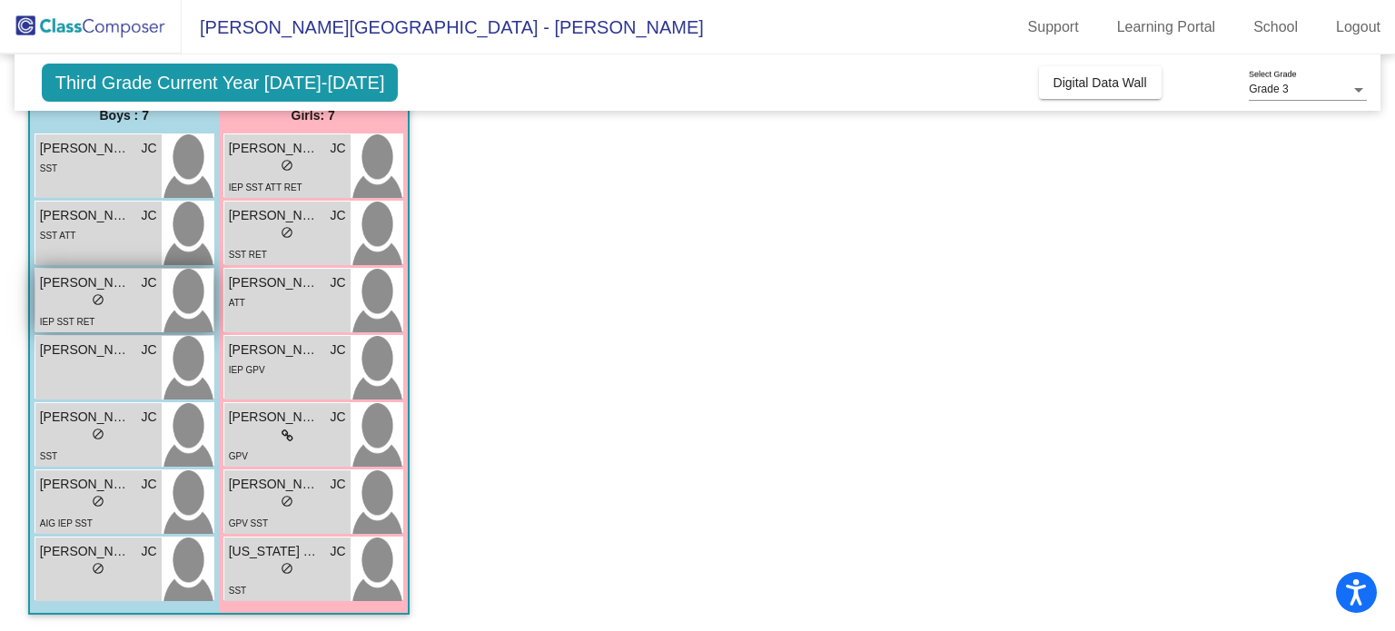
click at [86, 294] on div "lock do_not_disturb_alt" at bounding box center [98, 301] width 117 height 19
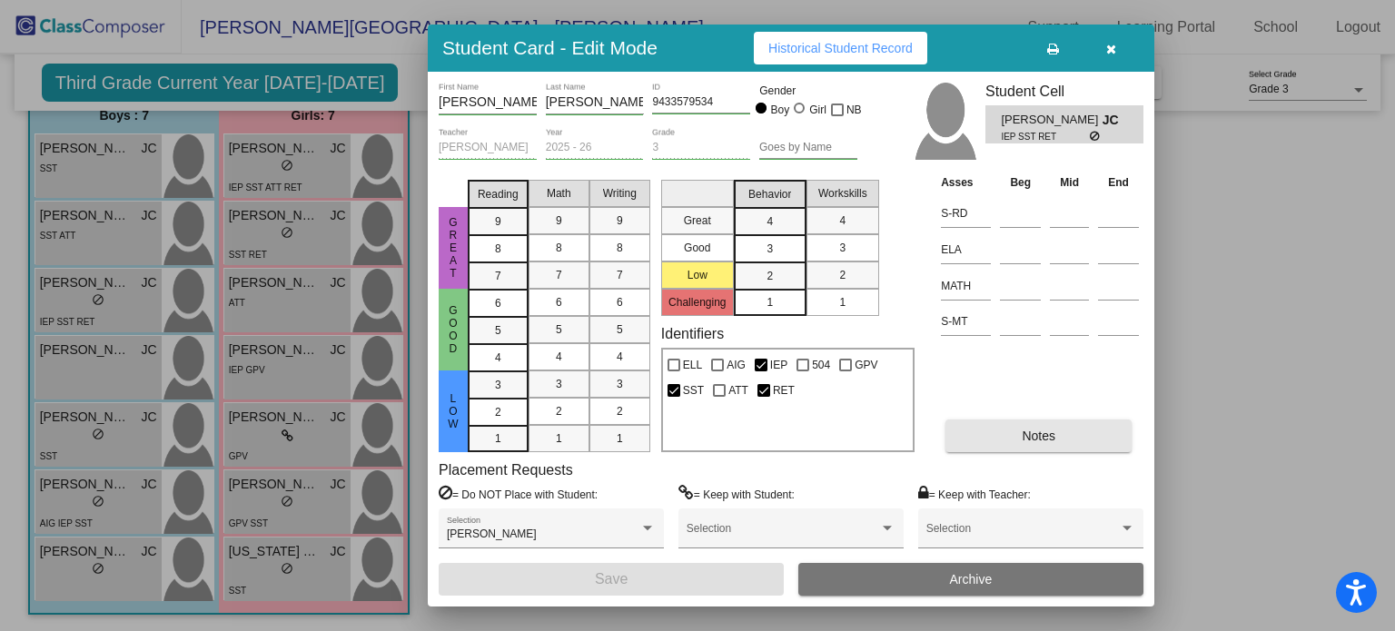
click at [1027, 442] on span "Notes" at bounding box center [1039, 436] width 34 height 15
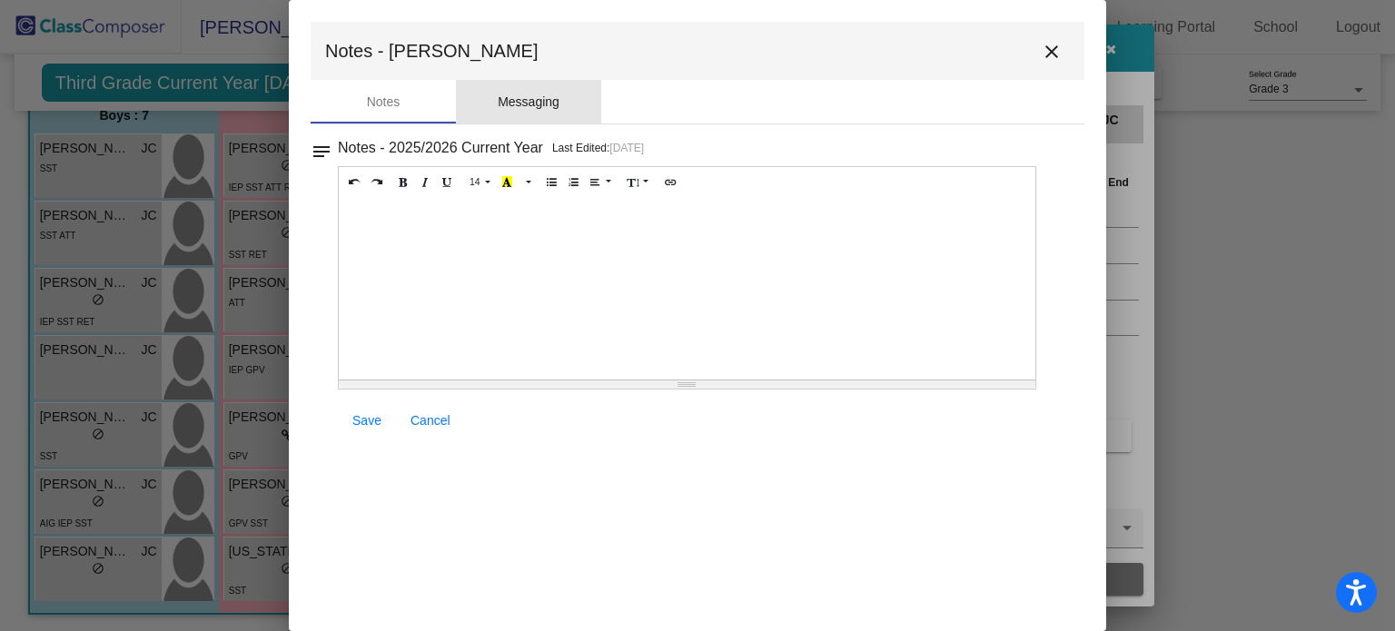
click at [550, 105] on div "Messaging" at bounding box center [529, 102] width 62 height 19
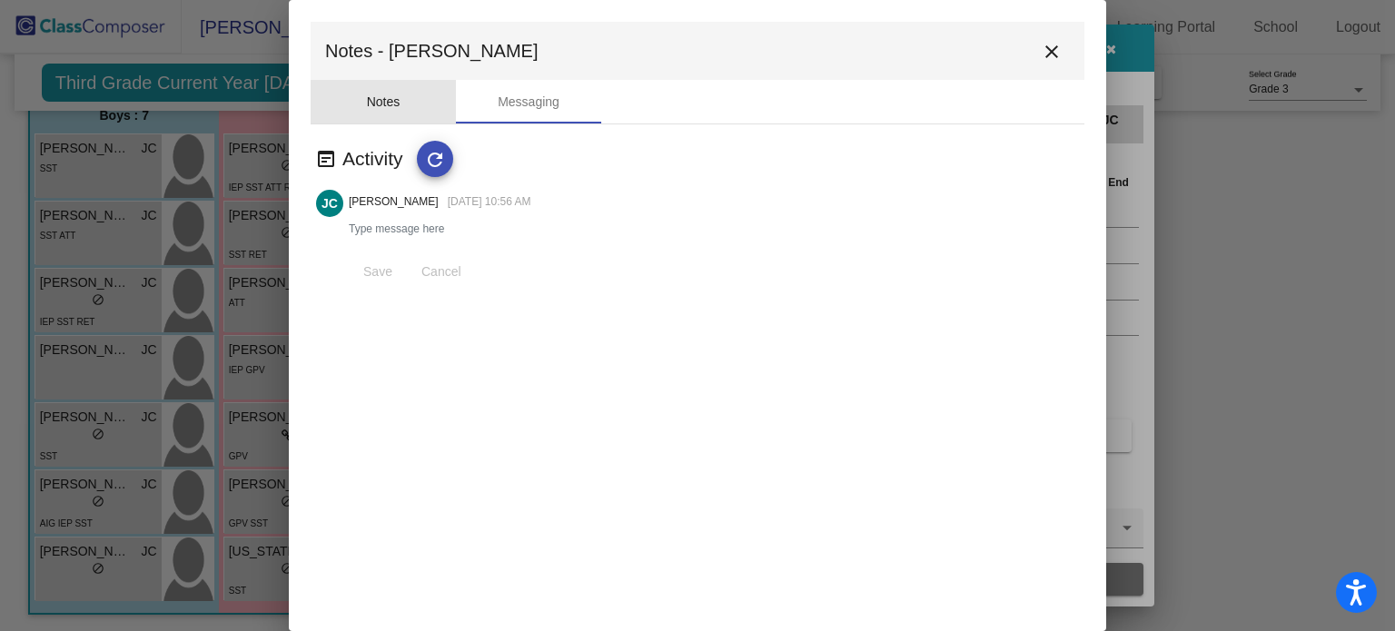
click at [376, 97] on div "Notes" at bounding box center [384, 102] width 34 height 19
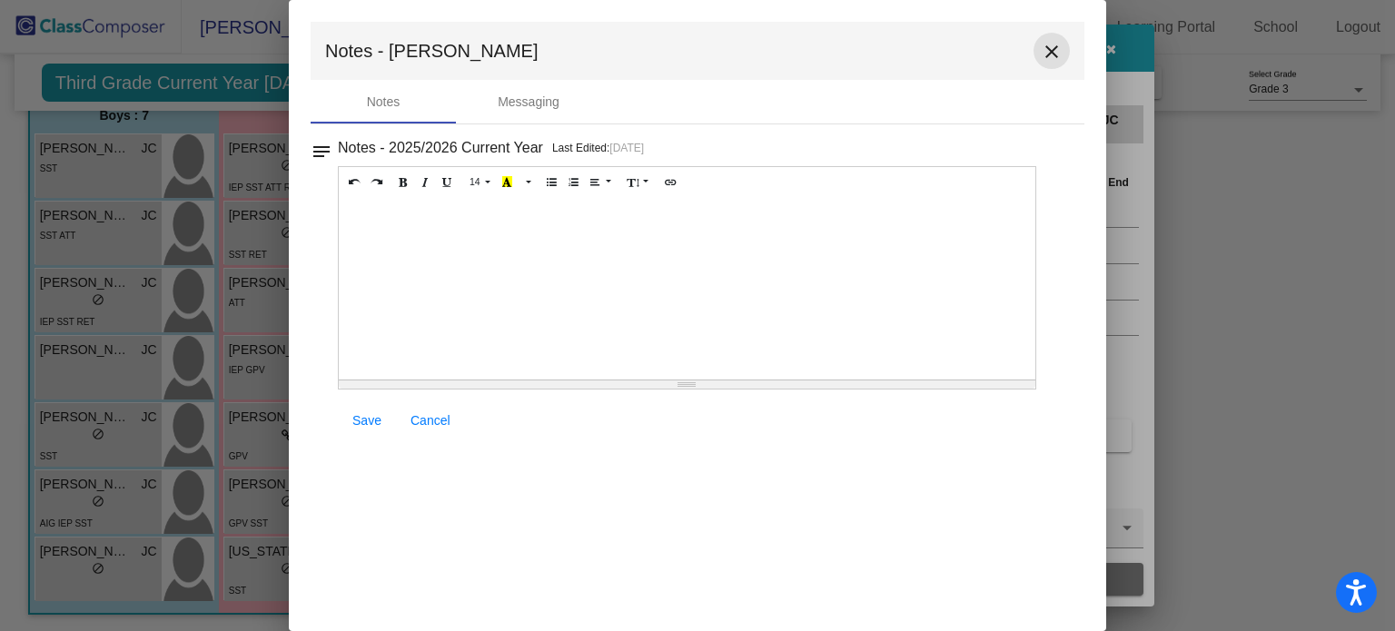
click at [1042, 50] on mat-icon "close" at bounding box center [1052, 52] width 22 height 22
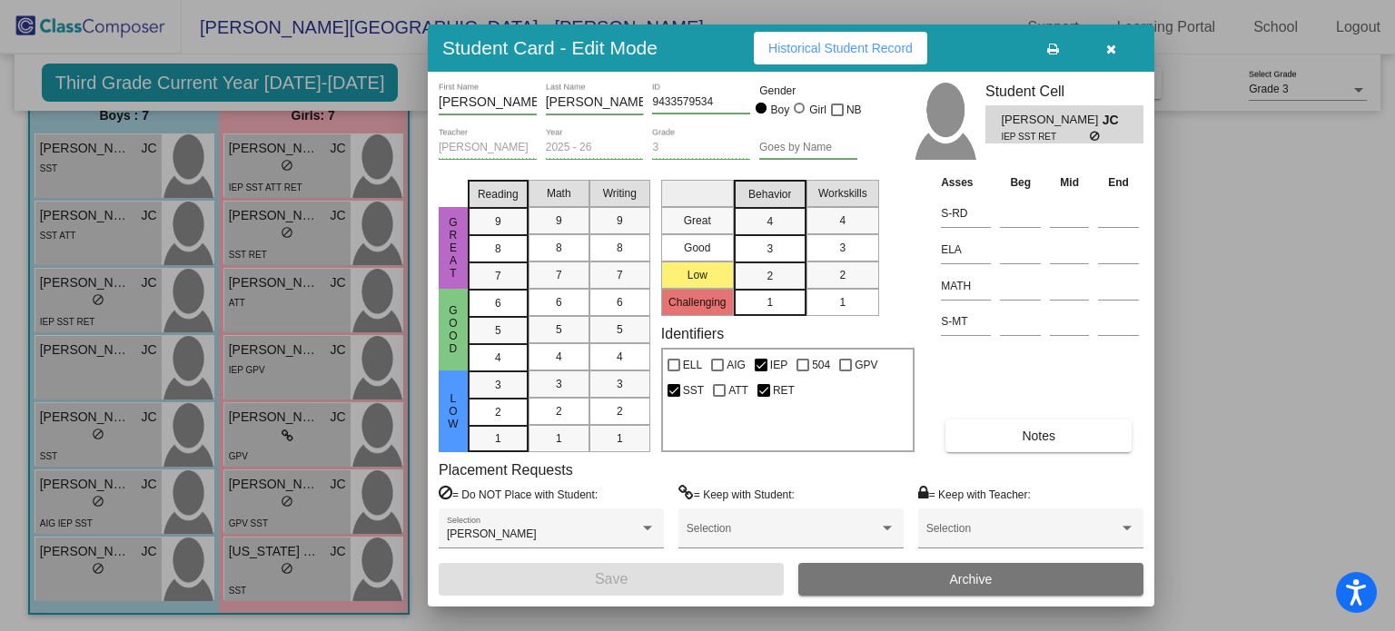
click at [1109, 43] on icon "button" at bounding box center [1111, 49] width 10 height 13
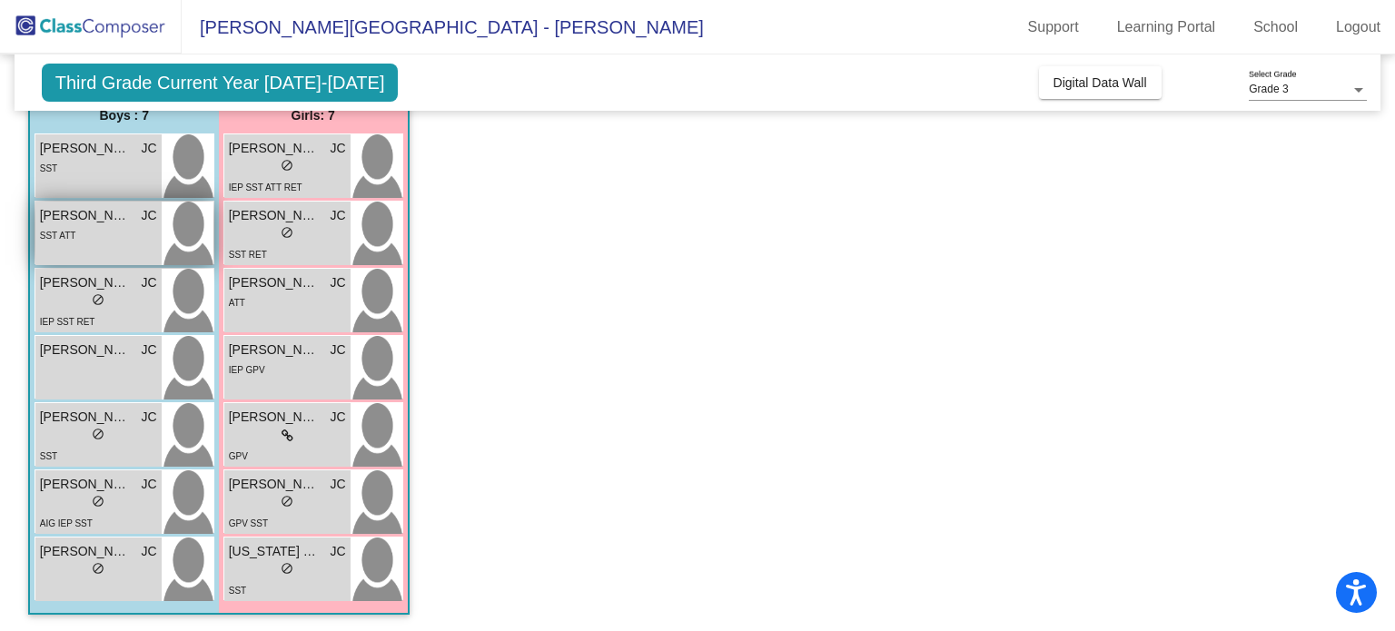
click at [87, 228] on div "SST ATT" at bounding box center [98, 234] width 117 height 19
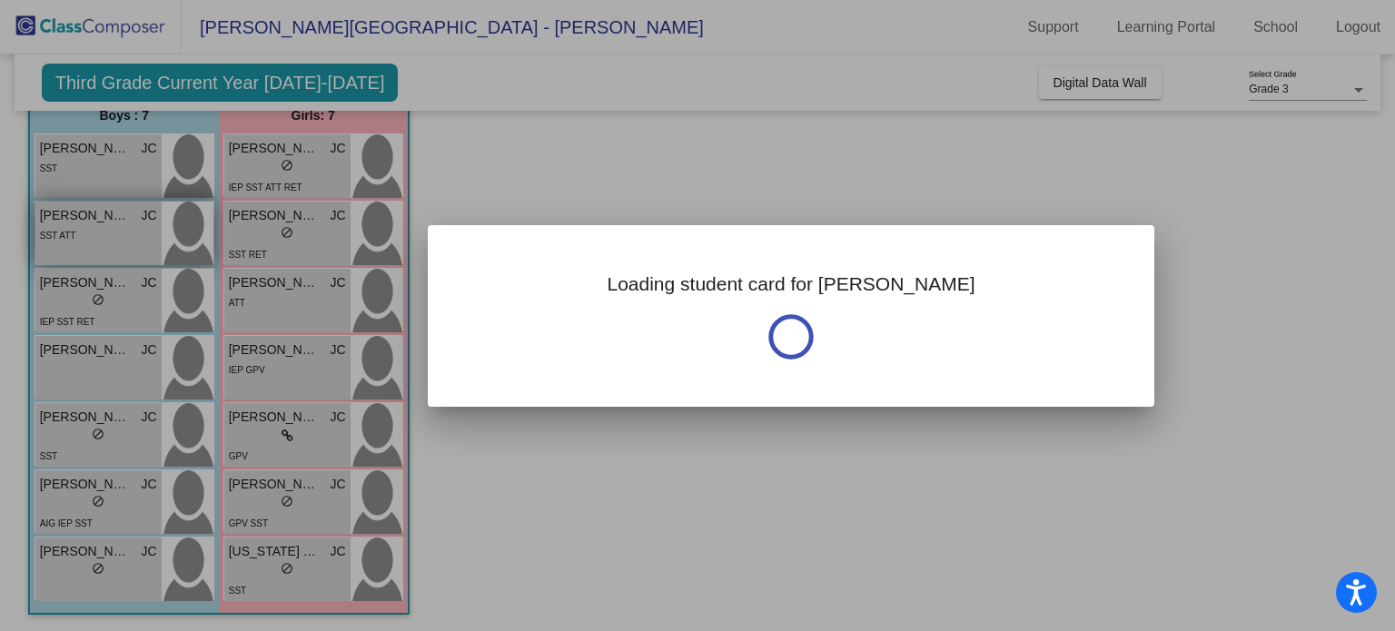
click at [87, 228] on div at bounding box center [697, 315] width 1395 height 631
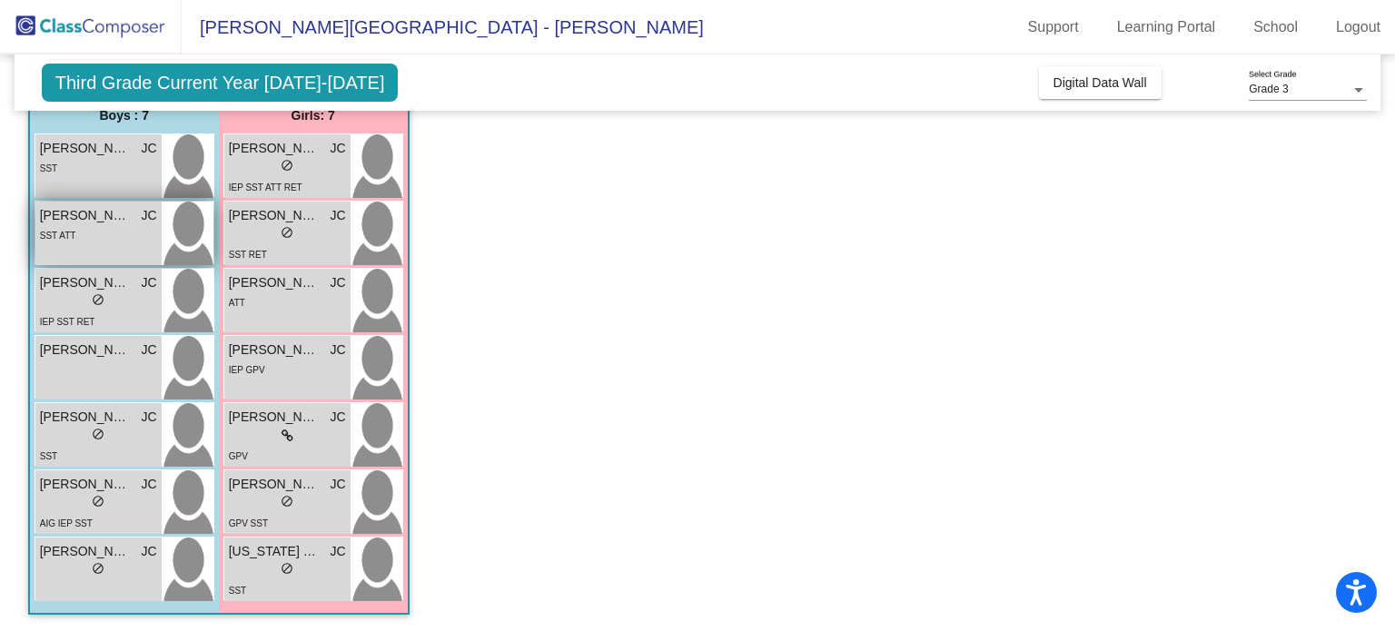
click at [87, 228] on div "SST ATT" at bounding box center [98, 234] width 117 height 19
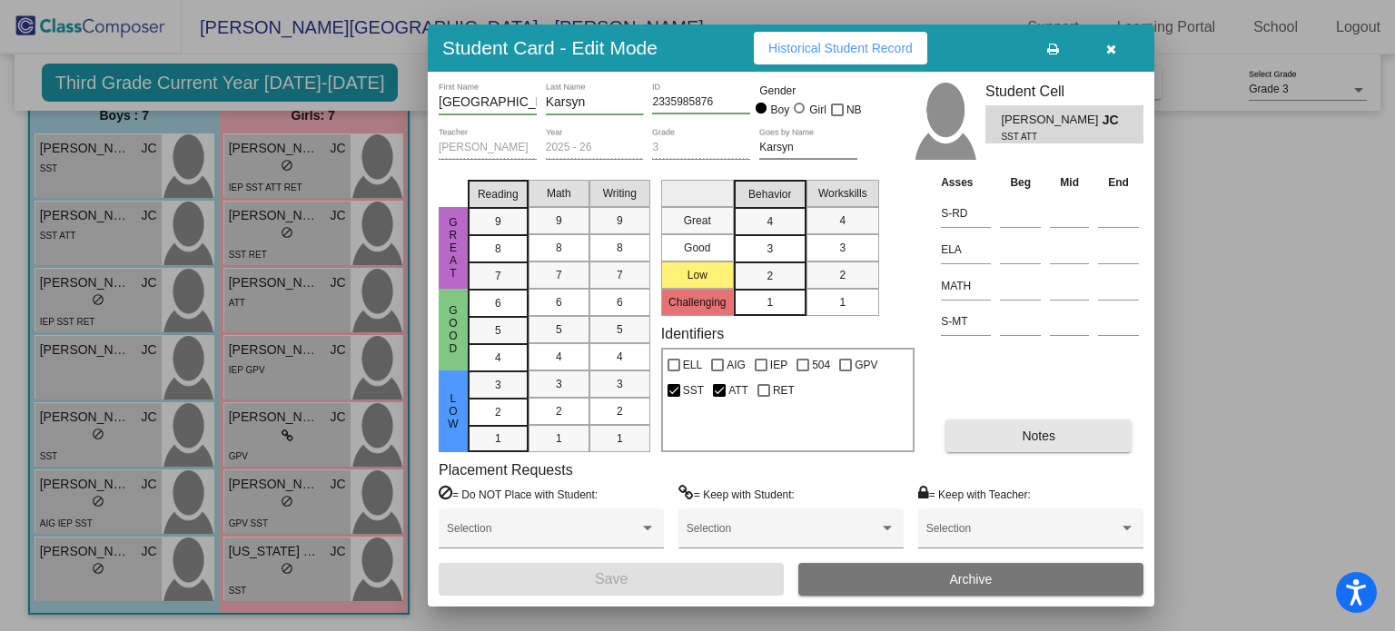
click at [1050, 433] on span "Notes" at bounding box center [1039, 436] width 34 height 15
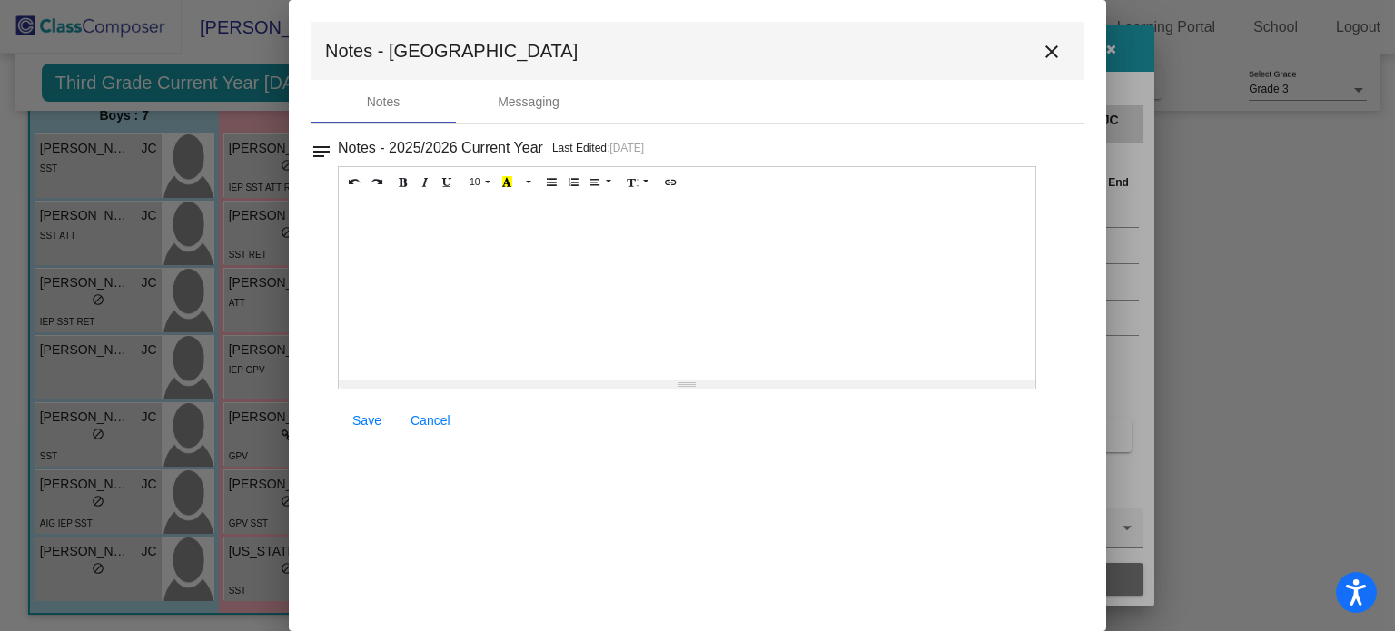
click at [1051, 51] on mat-icon "close" at bounding box center [1052, 52] width 22 height 22
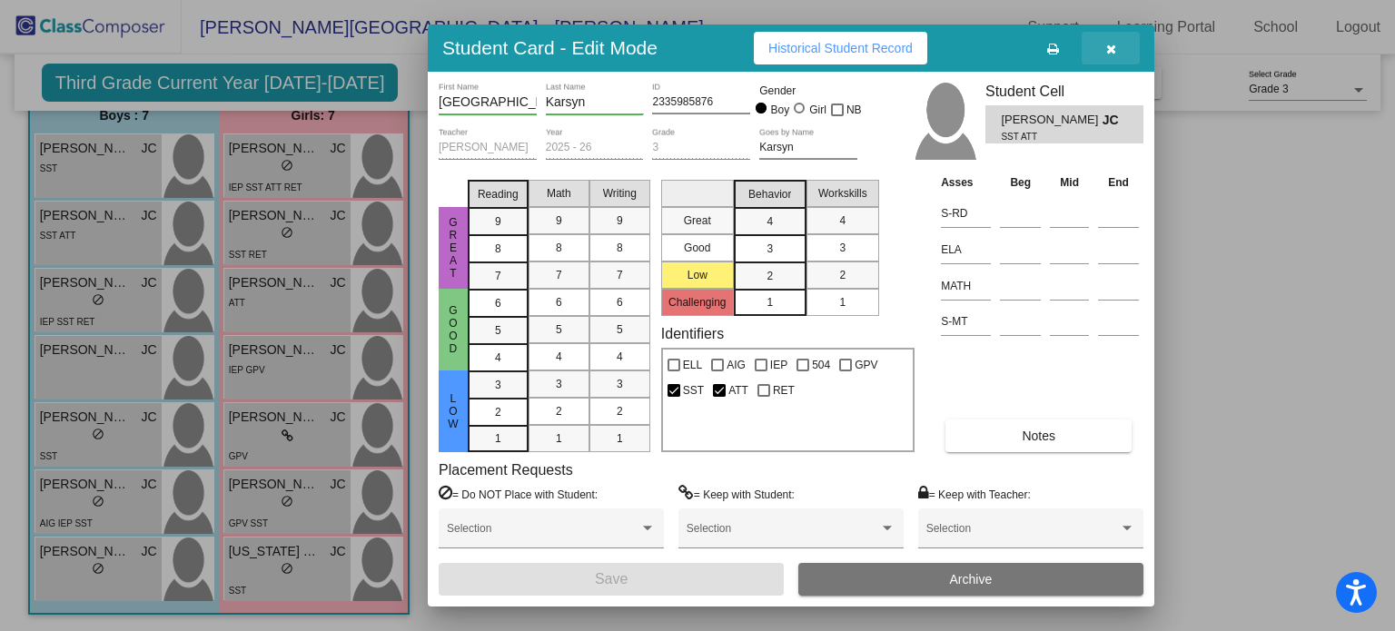
click at [1112, 47] on icon "button" at bounding box center [1111, 49] width 10 height 13
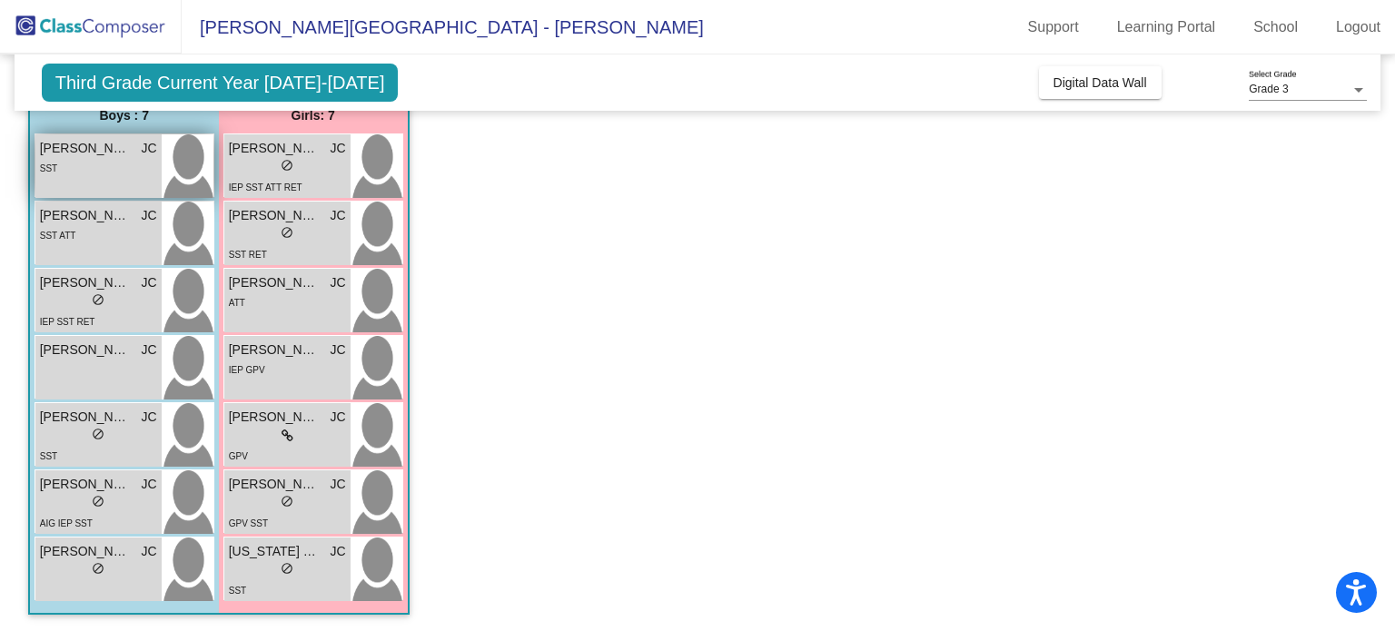
click at [121, 159] on div "SST" at bounding box center [98, 167] width 117 height 19
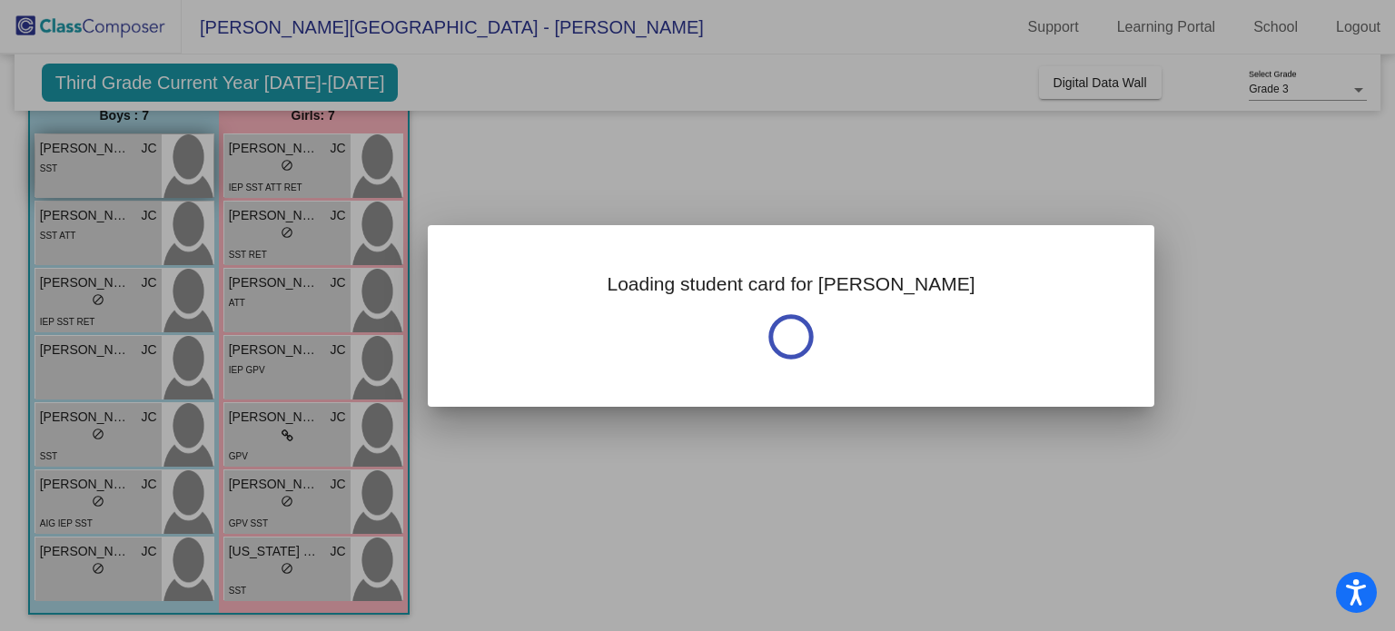
click at [121, 159] on div at bounding box center [697, 315] width 1395 height 631
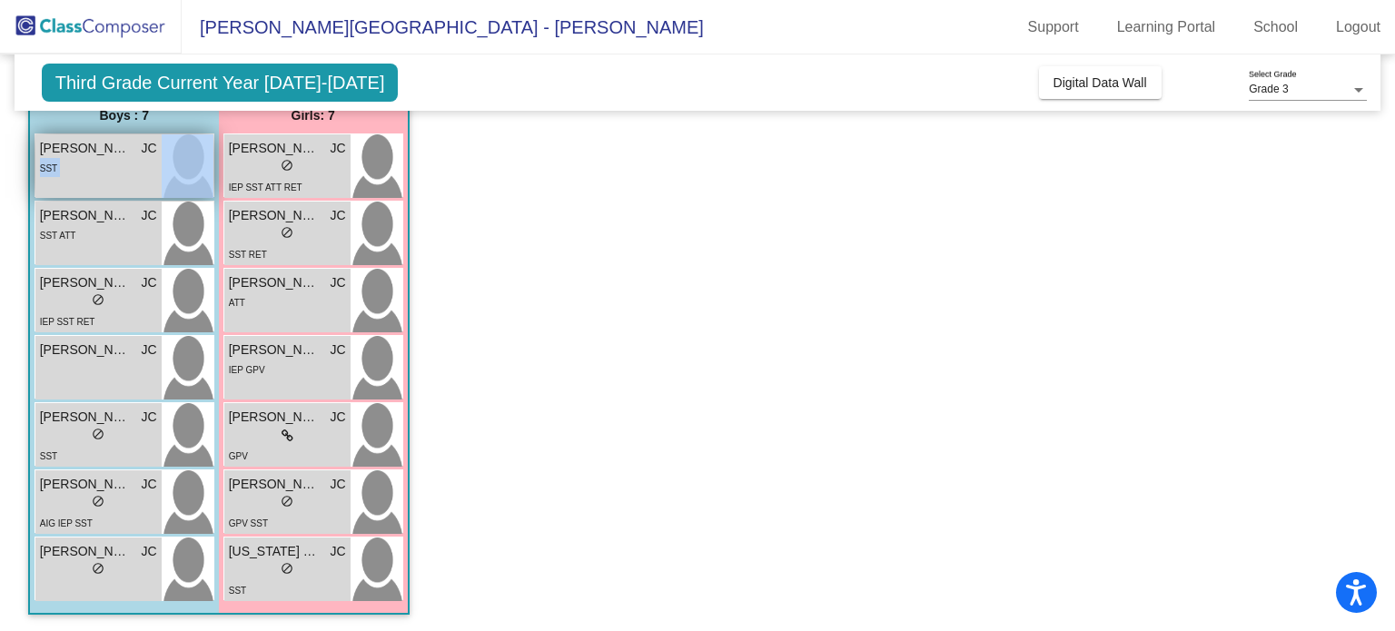
click at [121, 159] on div "SST" at bounding box center [98, 167] width 117 height 19
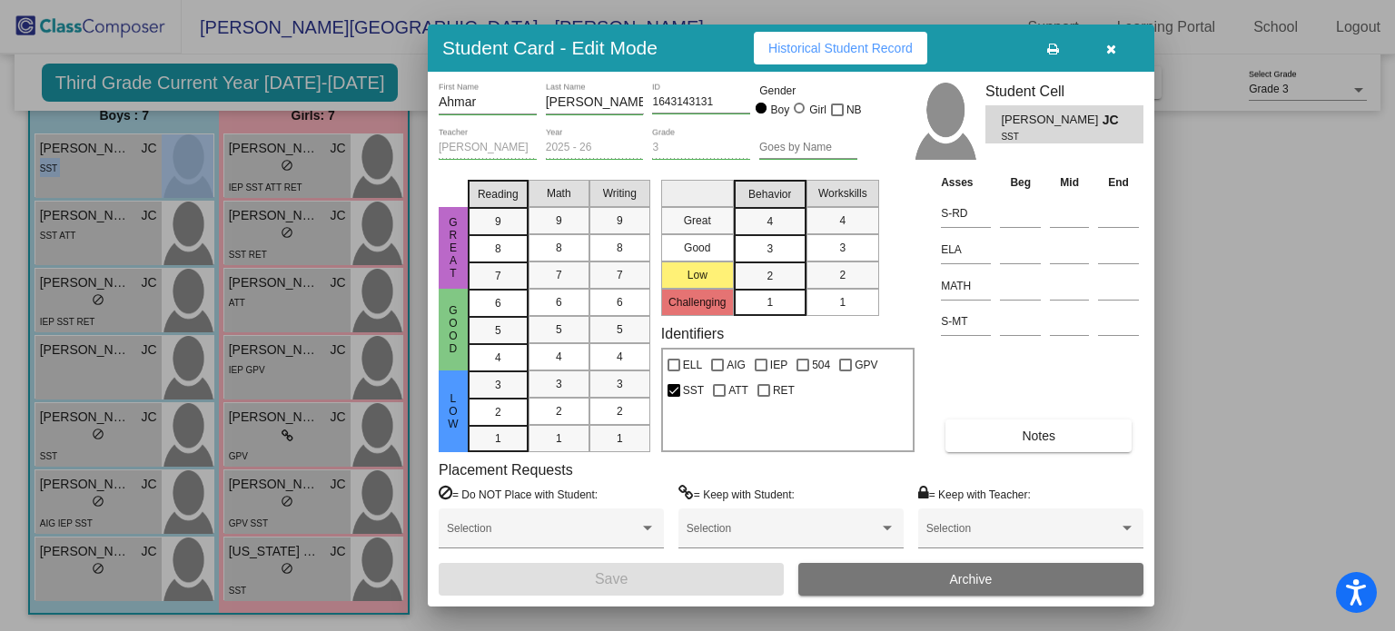
click at [1004, 439] on button "Notes" at bounding box center [1038, 436] width 186 height 33
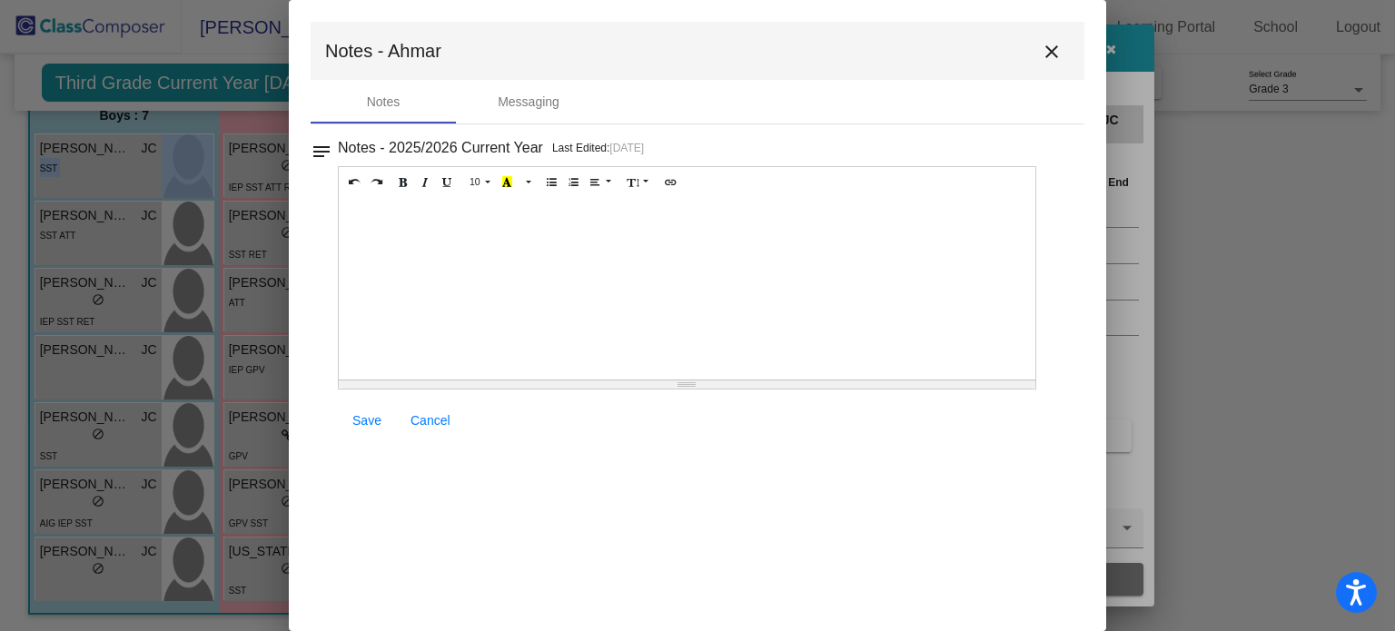
click at [1053, 54] on mat-icon "close" at bounding box center [1052, 52] width 22 height 22
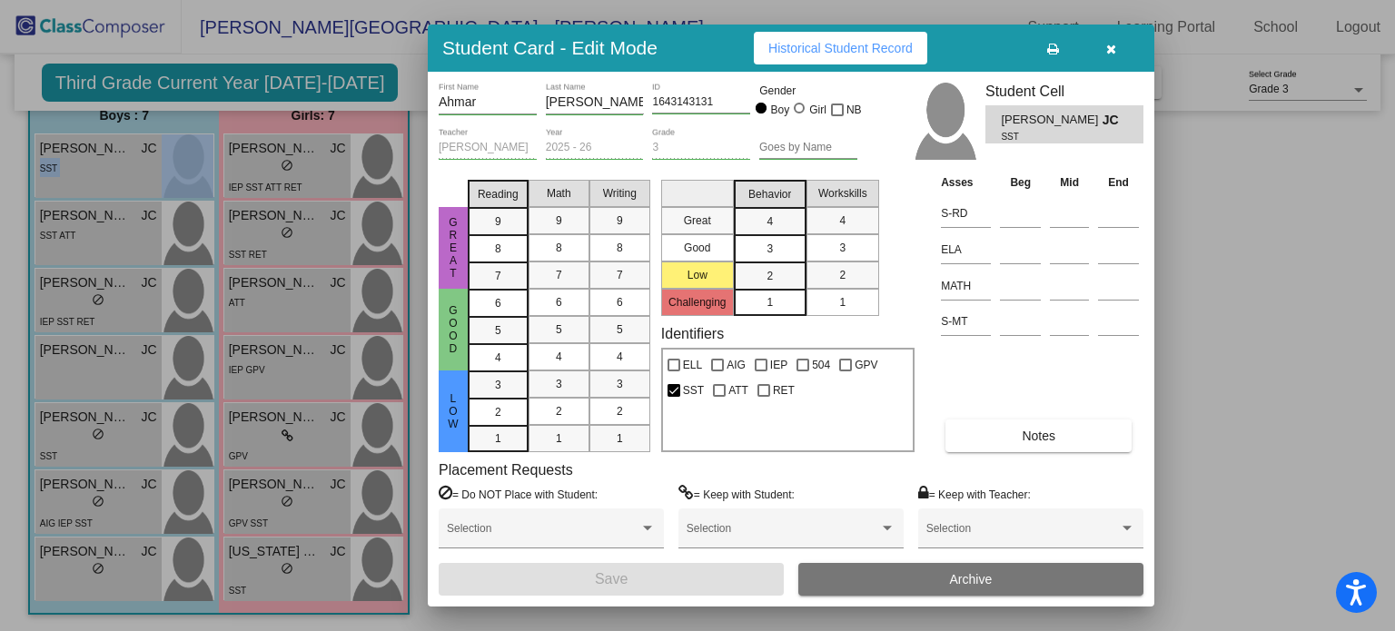
click at [1117, 50] on button "button" at bounding box center [1111, 48] width 58 height 33
